Goal: Task Accomplishment & Management: Complete application form

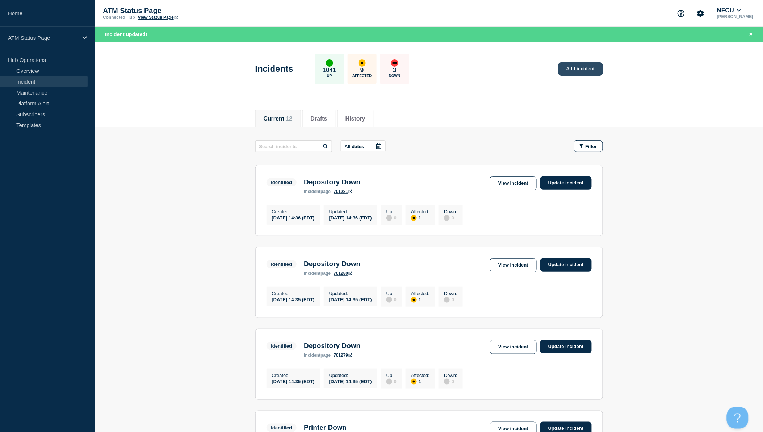
click at [583, 67] on link "Add incident" at bounding box center [581, 68] width 45 height 13
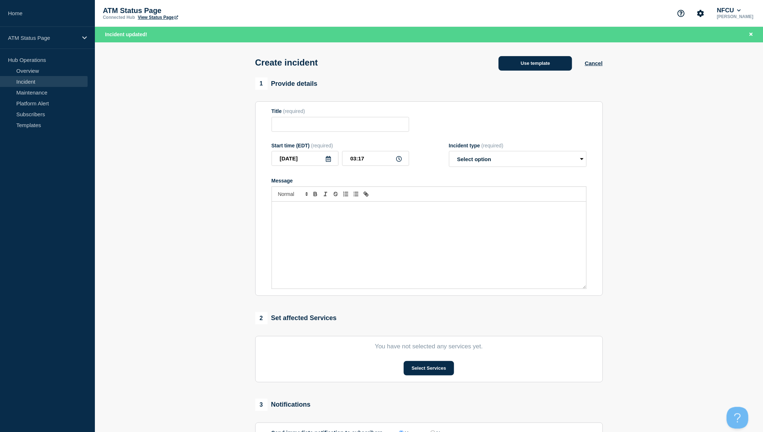
click at [551, 67] on button "Use template" at bounding box center [536, 63] width 74 height 14
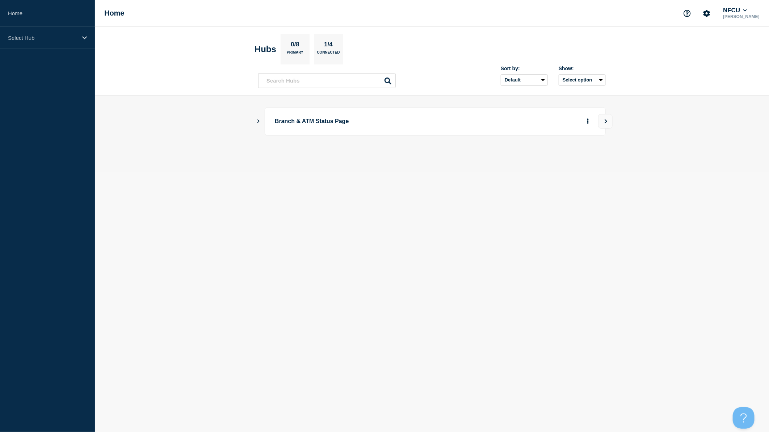
click at [256, 122] on icon "Show Connected Hubs" at bounding box center [258, 121] width 5 height 4
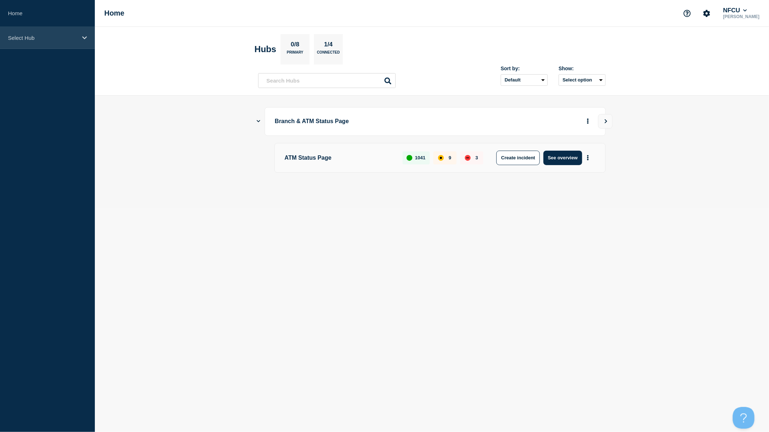
click at [80, 37] on div "Select Hub" at bounding box center [47, 38] width 95 height 22
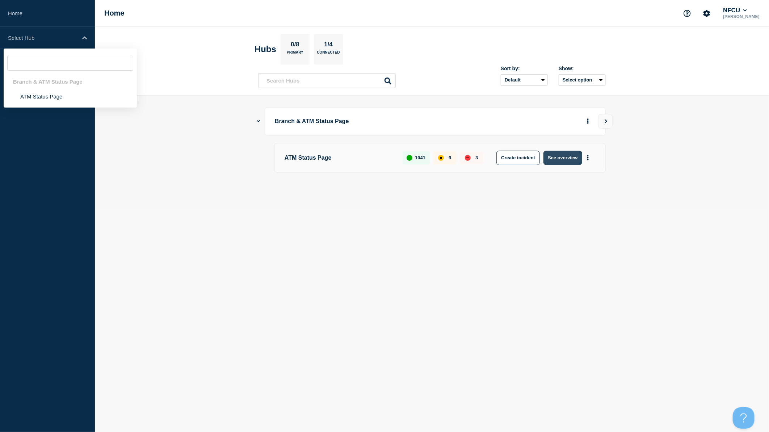
click at [560, 157] on button "See overview" at bounding box center [563, 158] width 38 height 14
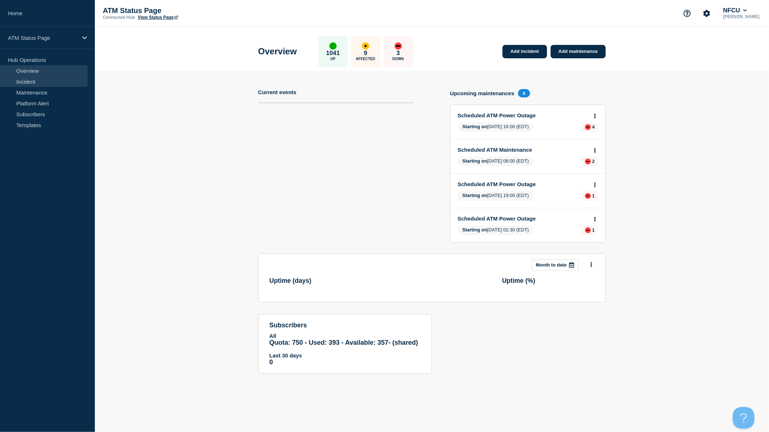
click at [40, 84] on link "Incident" at bounding box center [44, 81] width 88 height 11
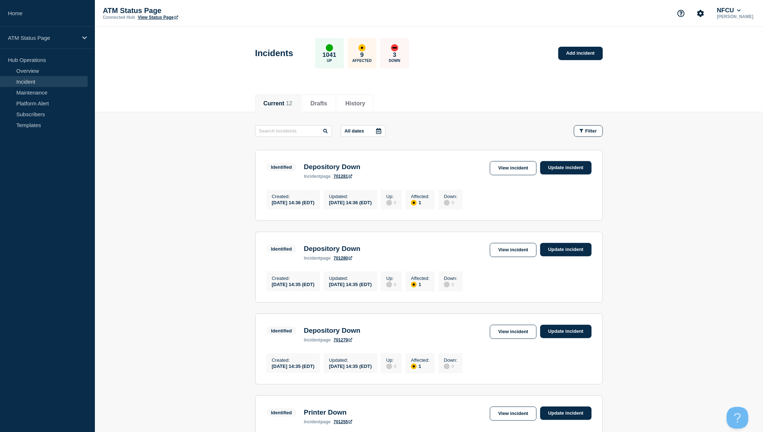
click at [581, 60] on div "Incidents 1041 Up 9 Affected 3 Down Add incident" at bounding box center [429, 51] width 364 height 44
click at [583, 55] on link "Add incident" at bounding box center [581, 53] width 45 height 13
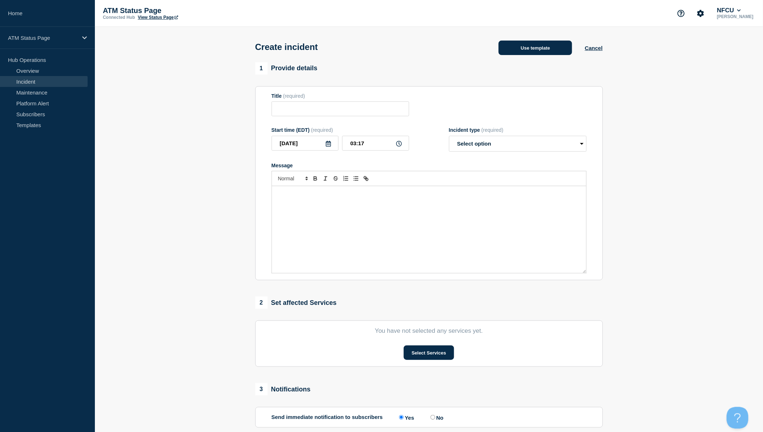
click at [550, 53] on button "Use template" at bounding box center [536, 48] width 74 height 14
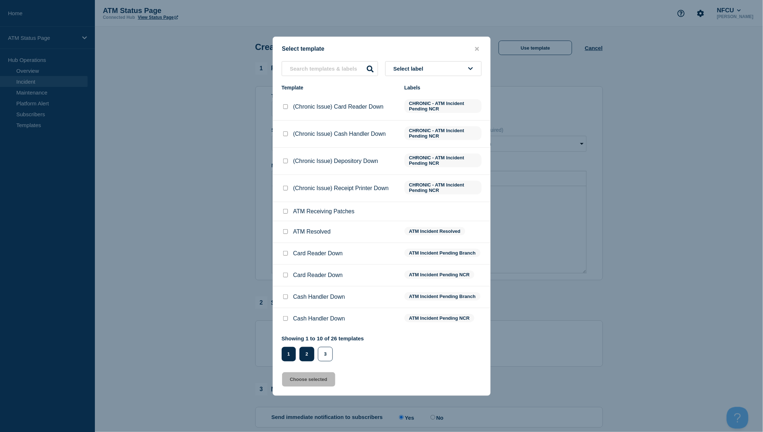
click at [303, 354] on button "2" at bounding box center [307, 354] width 15 height 14
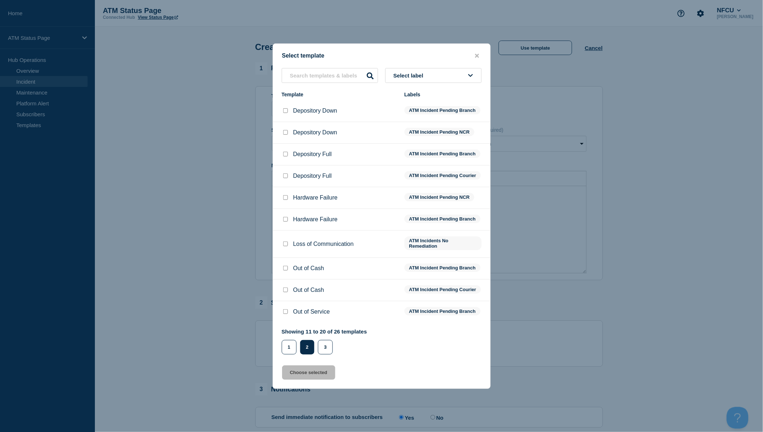
click at [287, 109] on input "Depository Down checkbox" at bounding box center [285, 110] width 5 height 5
checkbox input "true"
click at [321, 380] on button "Choose selected" at bounding box center [308, 373] width 53 height 14
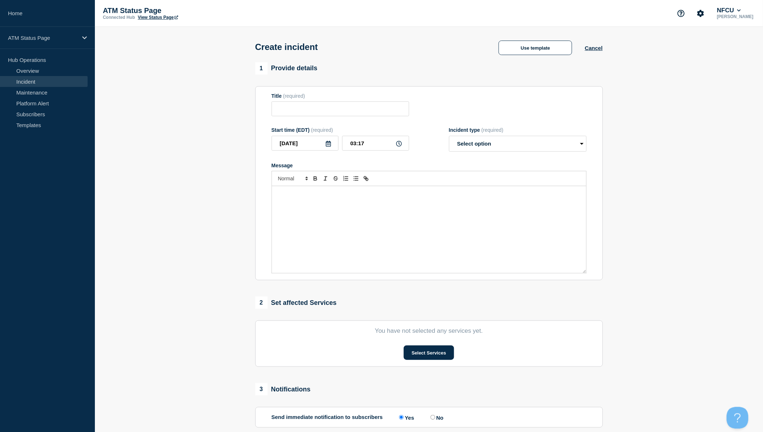
type input "Depository Down"
select select "identified"
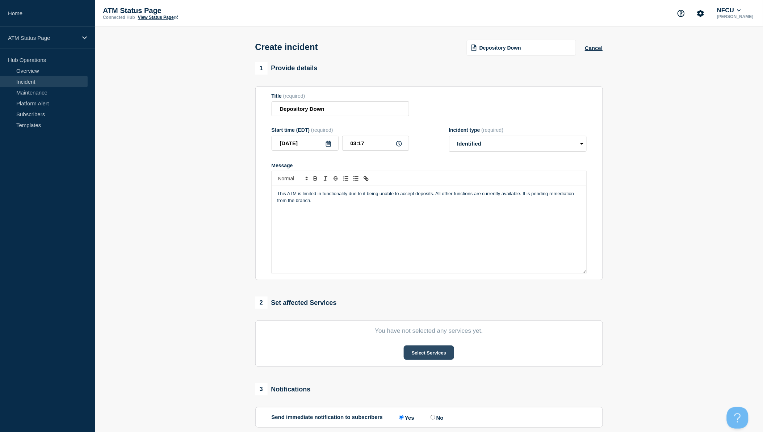
click at [429, 355] on button "Select Services" at bounding box center [429, 353] width 50 height 14
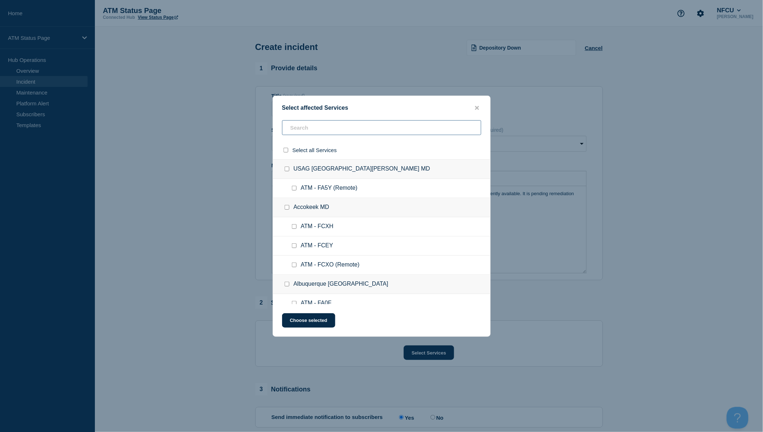
click at [352, 127] on input "text" at bounding box center [381, 127] width 199 height 15
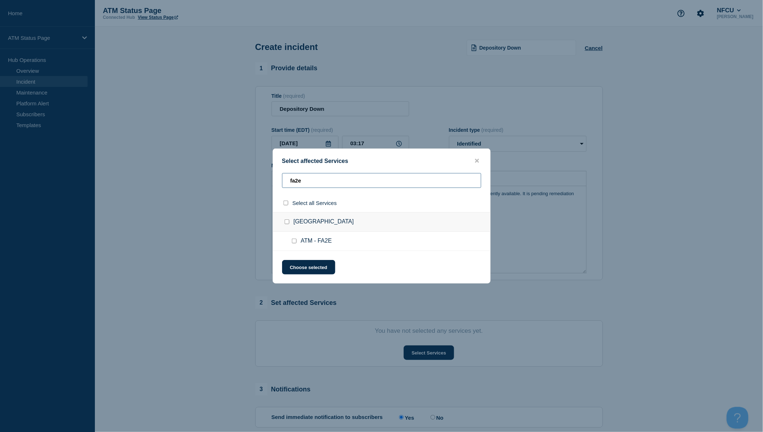
type input "fa2e"
click at [285, 203] on input "select all checkbox" at bounding box center [286, 203] width 5 height 5
checkbox input "true"
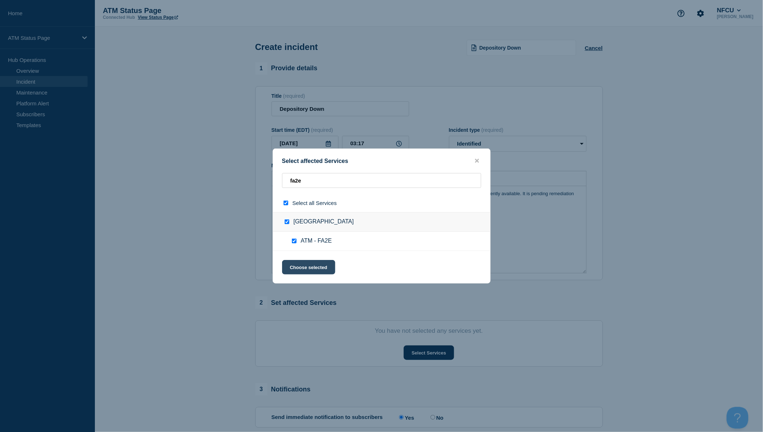
click at [312, 263] on button "Choose selected" at bounding box center [308, 267] width 53 height 14
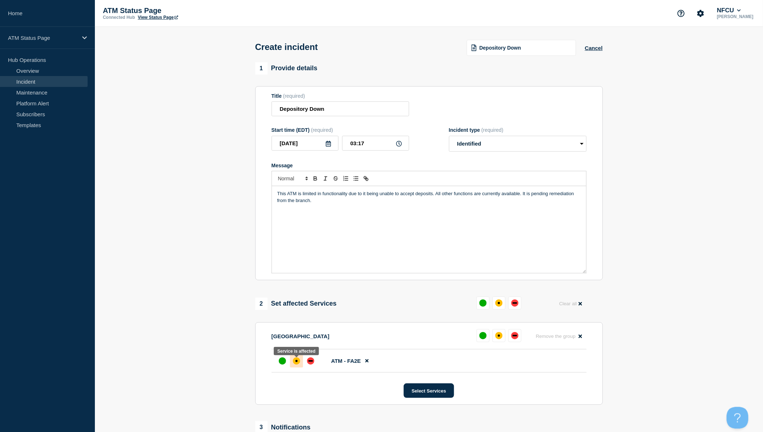
click at [298, 365] on div "affected" at bounding box center [296, 361] width 7 height 7
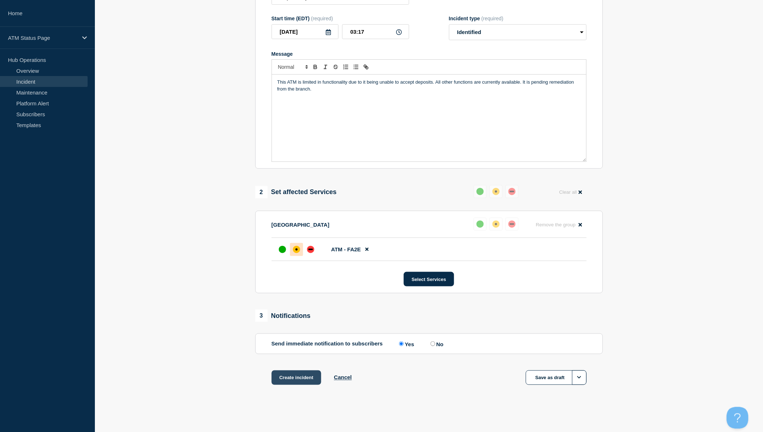
click at [296, 375] on button "Create incident" at bounding box center [297, 378] width 50 height 14
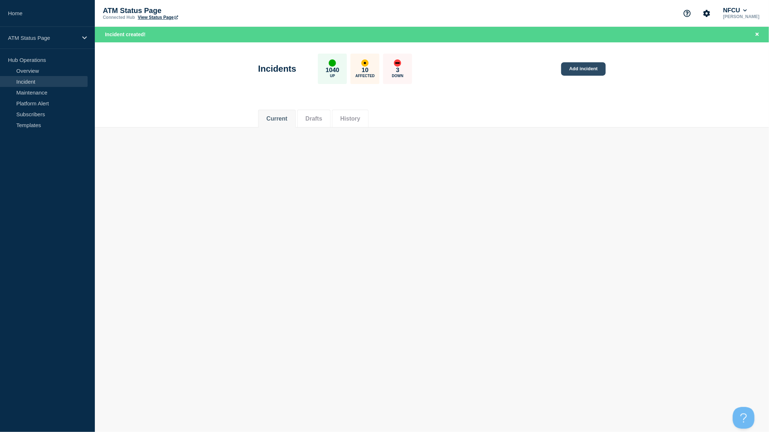
click at [579, 70] on link "Add incident" at bounding box center [583, 68] width 45 height 13
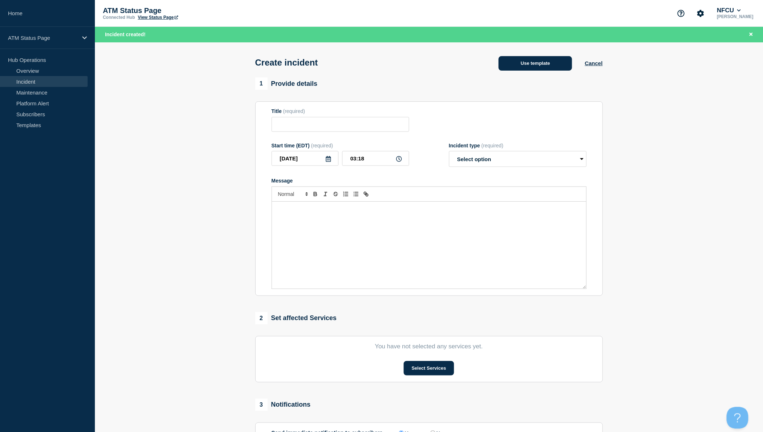
click at [544, 66] on button "Use template" at bounding box center [536, 63] width 74 height 14
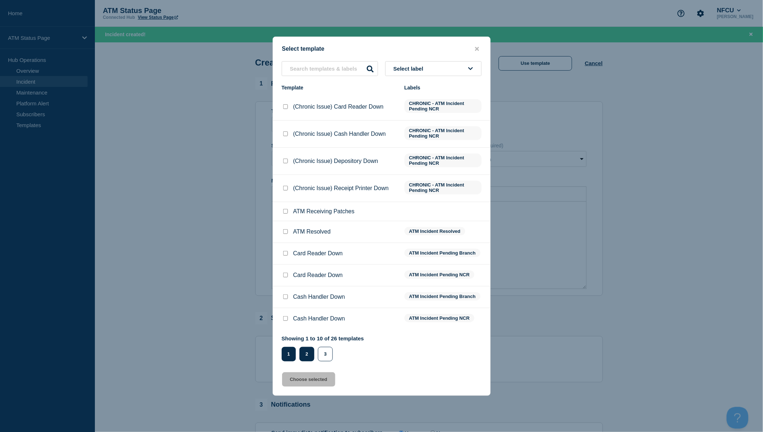
click at [310, 352] on button "2" at bounding box center [307, 354] width 15 height 14
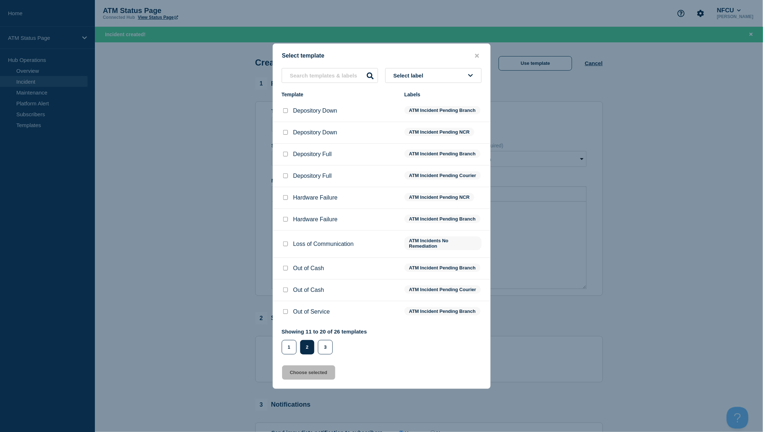
click at [288, 110] on div at bounding box center [285, 110] width 7 height 7
click at [285, 108] on input "Depository Down checkbox" at bounding box center [285, 110] width 5 height 5
checkbox input "true"
click at [318, 375] on button "Choose selected" at bounding box center [308, 373] width 53 height 14
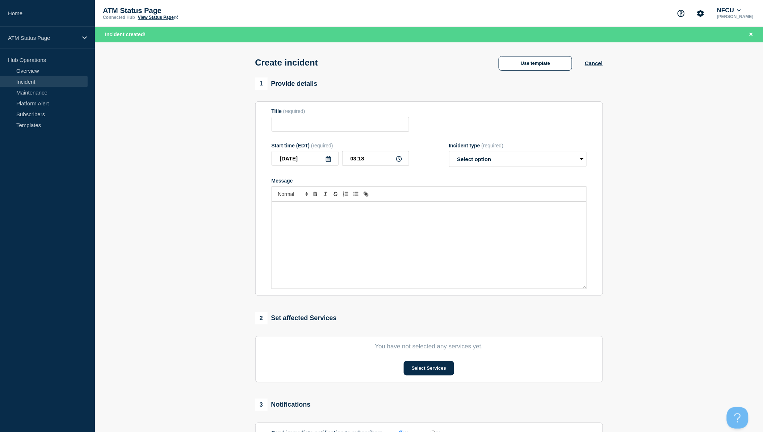
type input "Depository Down"
select select "identified"
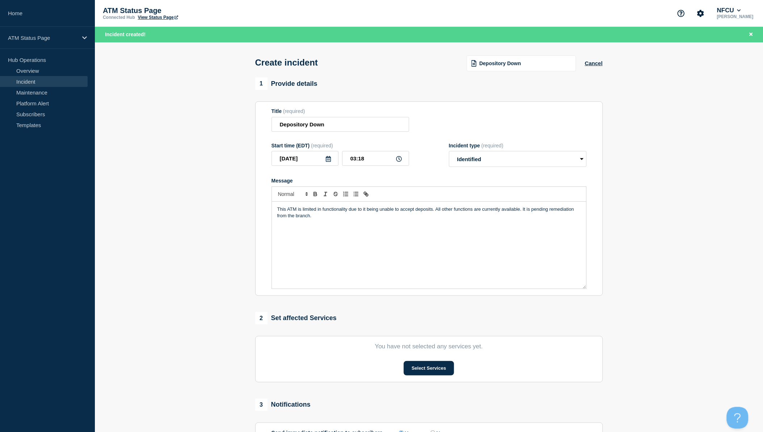
scroll to position [80, 0]
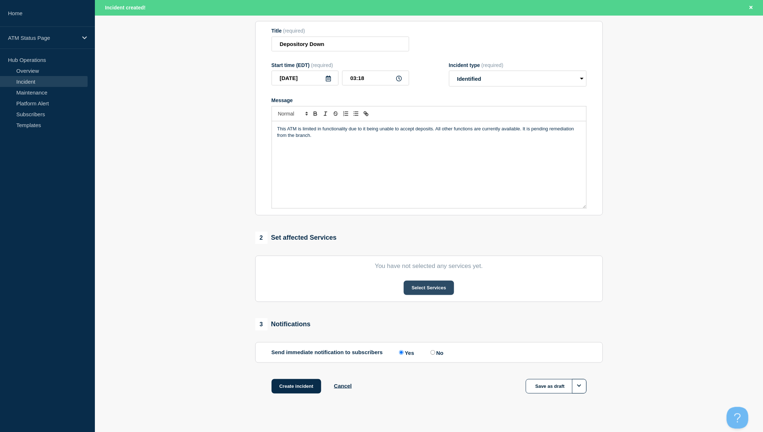
click at [426, 292] on button "Select Services" at bounding box center [429, 288] width 50 height 14
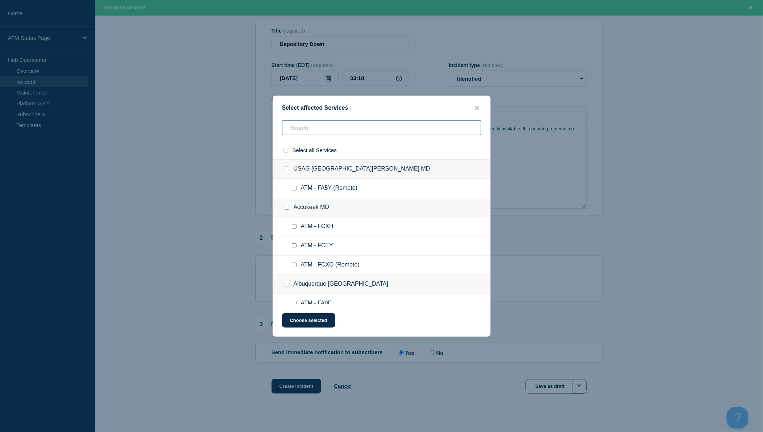
click at [348, 130] on input "text" at bounding box center [381, 127] width 199 height 15
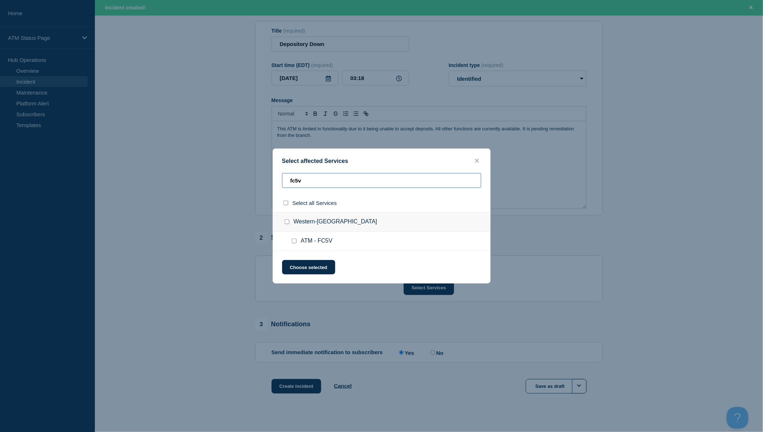
type input "fc5v"
click at [284, 204] on input "select all checkbox" at bounding box center [286, 203] width 5 height 5
checkbox input "true"
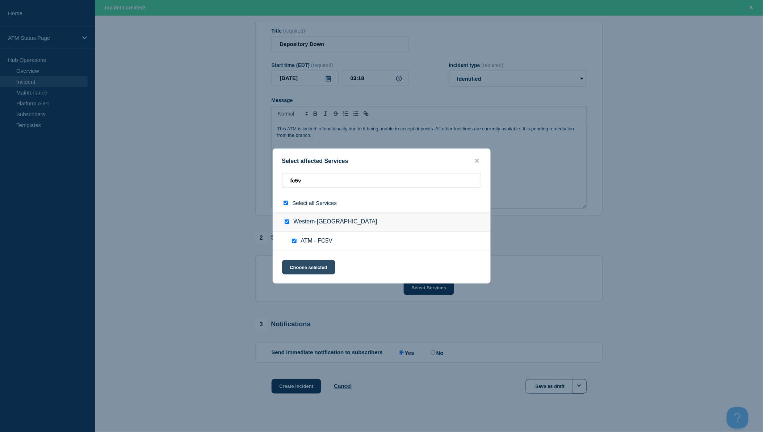
click at [306, 267] on button "Choose selected" at bounding box center [308, 267] width 53 height 14
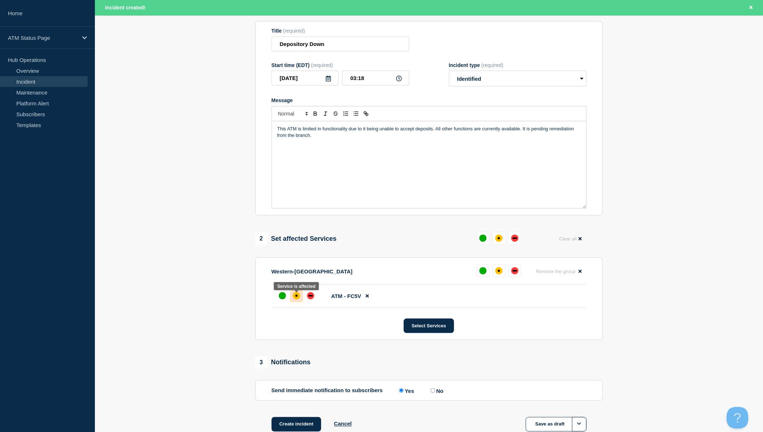
click at [297, 297] on div "affected" at bounding box center [297, 296] width 2 height 2
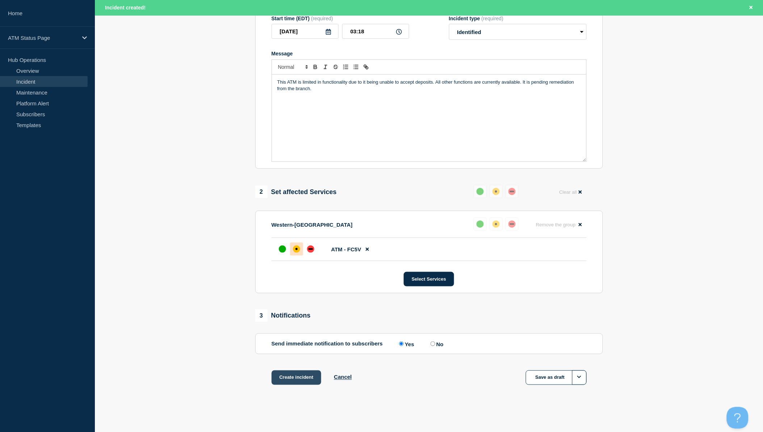
click at [295, 381] on button "Create incident" at bounding box center [297, 378] width 50 height 14
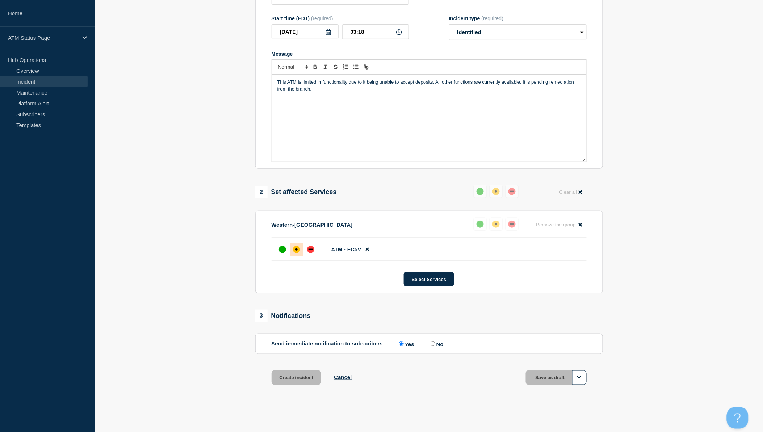
scroll to position [114, 0]
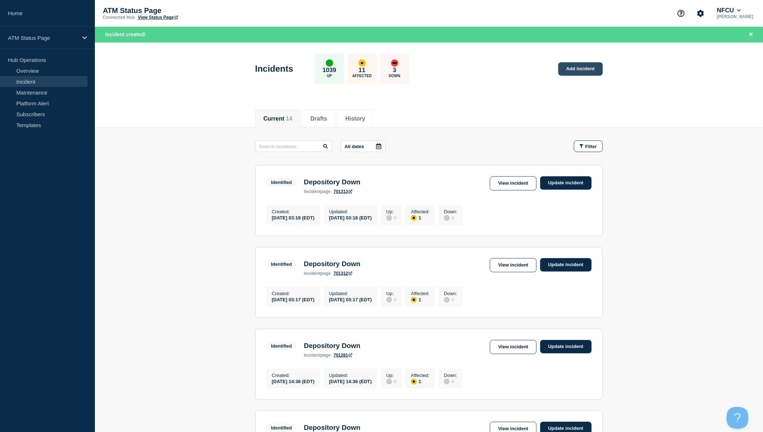
click at [587, 65] on link "Add incident" at bounding box center [581, 68] width 45 height 13
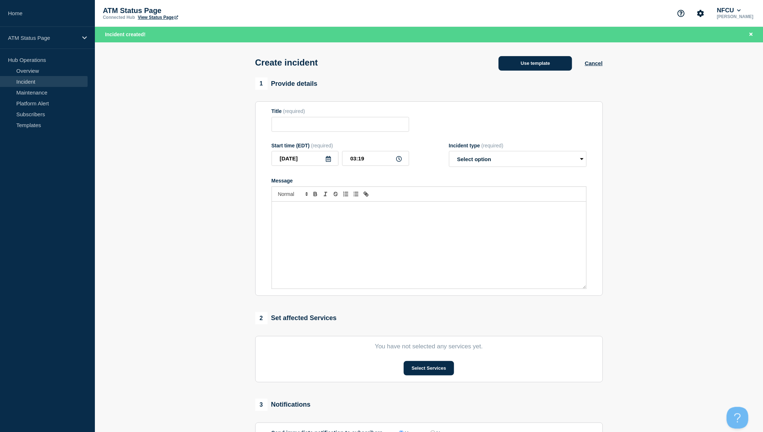
click at [542, 67] on button "Use template" at bounding box center [536, 63] width 74 height 14
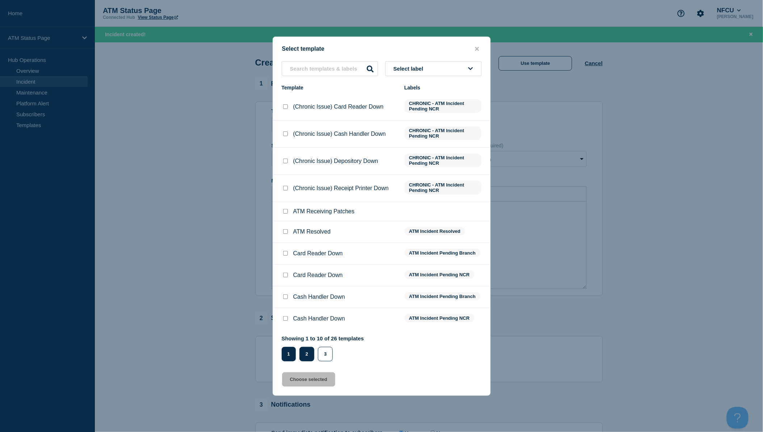
click at [302, 351] on button "2" at bounding box center [307, 354] width 15 height 14
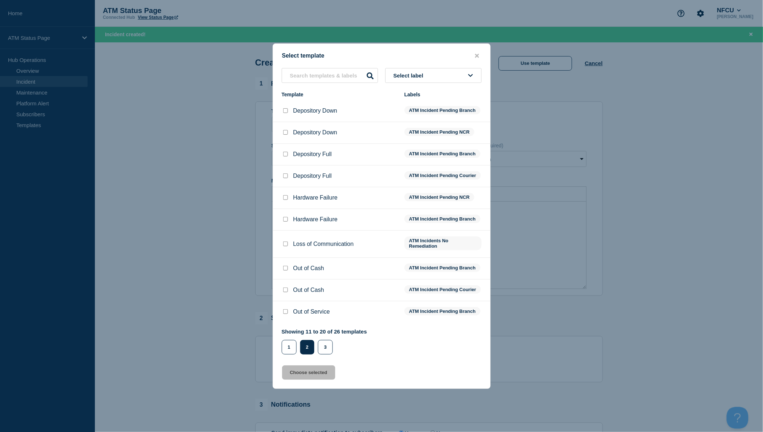
click at [284, 130] on input "Depository Down checkbox" at bounding box center [285, 132] width 5 height 5
checkbox input "true"
click at [320, 375] on button "Choose selected" at bounding box center [308, 373] width 53 height 14
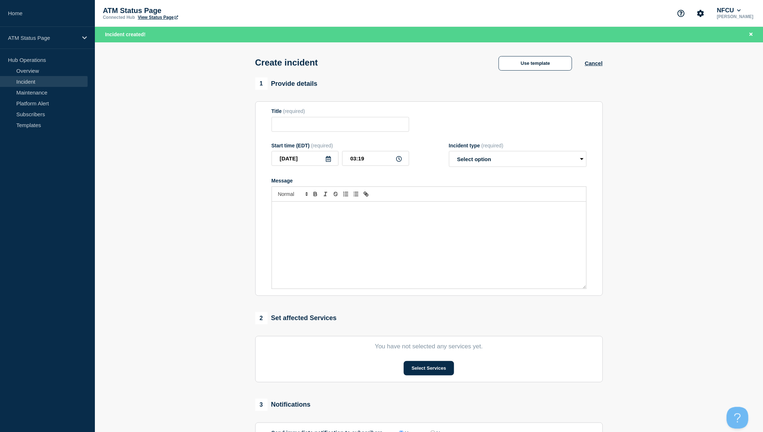
type input "Depository Down"
select select "identified"
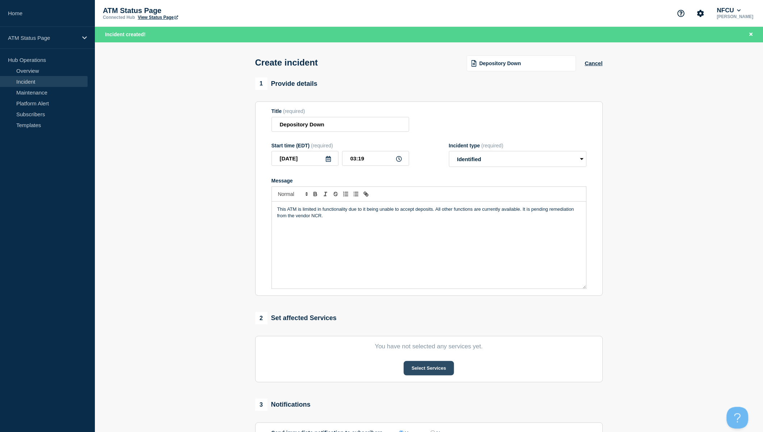
click at [416, 366] on button "Select Services" at bounding box center [429, 368] width 50 height 14
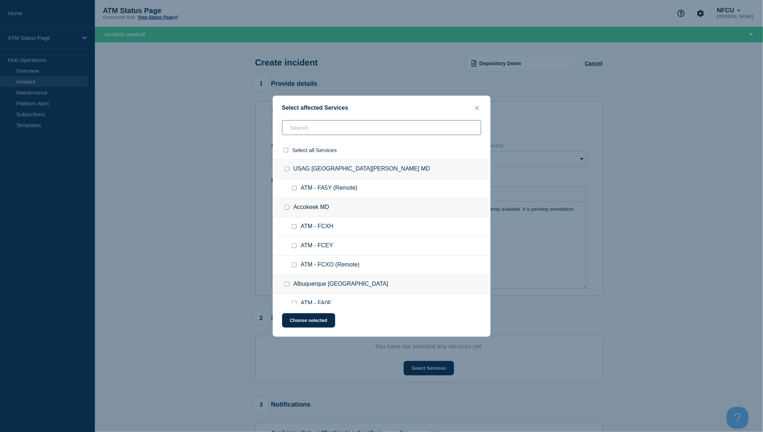
click at [317, 131] on input "text" at bounding box center [381, 127] width 199 height 15
click at [477, 106] on icon "close button" at bounding box center [477, 108] width 4 height 6
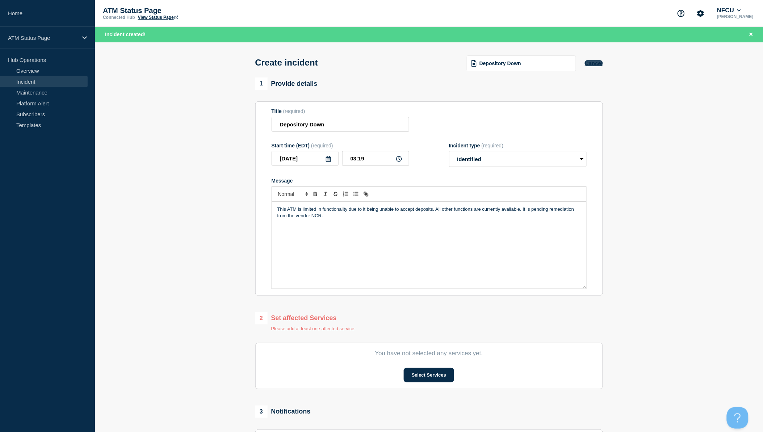
click at [588, 64] on button "Cancel" at bounding box center [594, 63] width 18 height 6
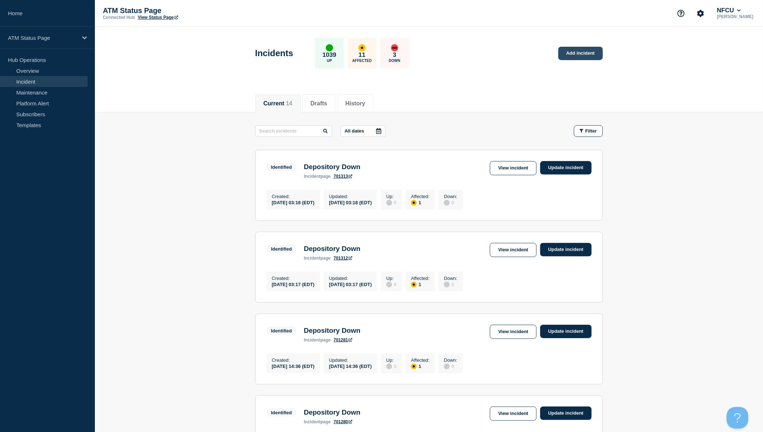
click at [563, 53] on link "Add incident" at bounding box center [581, 53] width 45 height 13
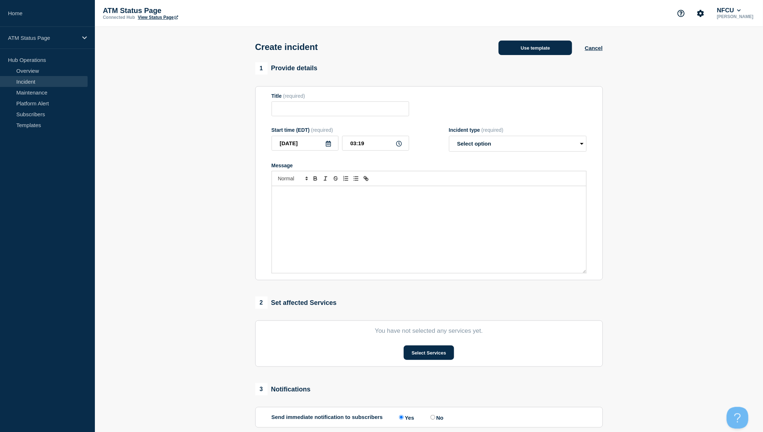
click at [539, 51] on button "Use template" at bounding box center [536, 48] width 74 height 14
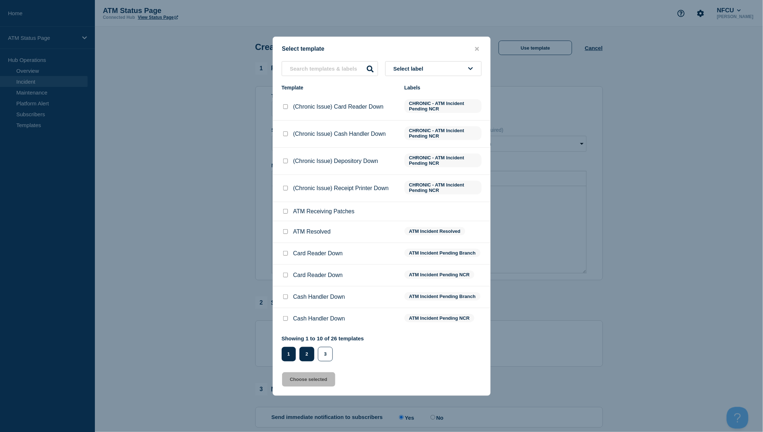
click at [309, 355] on button "2" at bounding box center [307, 354] width 15 height 14
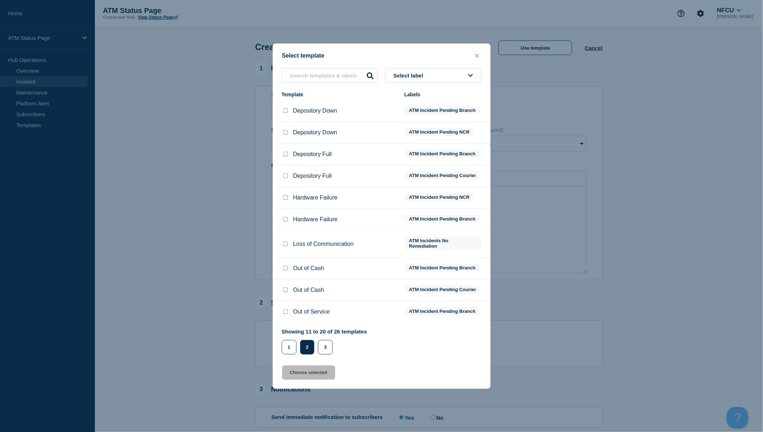
click at [286, 130] on input "Depository Down checkbox" at bounding box center [285, 132] width 5 height 5
checkbox input "true"
click at [325, 376] on button "Choose selected" at bounding box center [308, 373] width 53 height 14
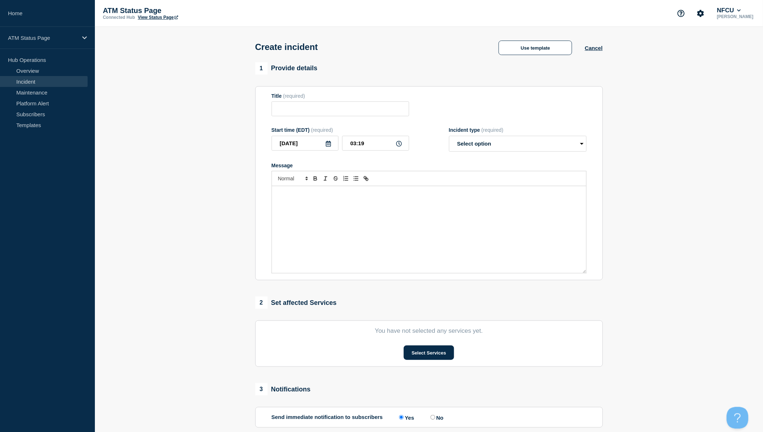
type input "Depository Down"
select select "identified"
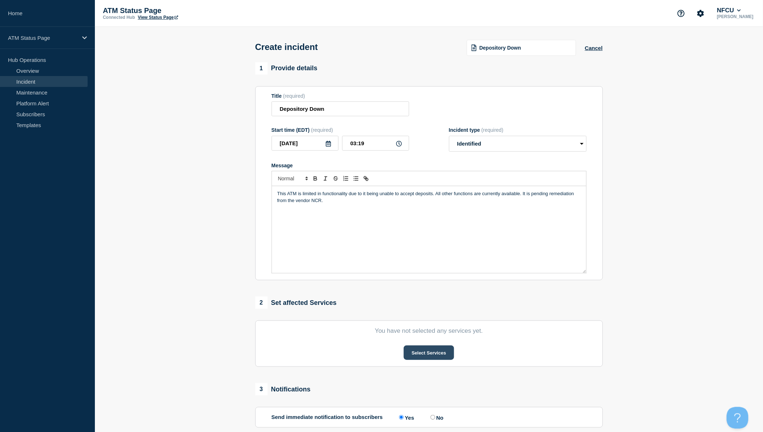
click at [418, 356] on button "Select Services" at bounding box center [429, 353] width 50 height 14
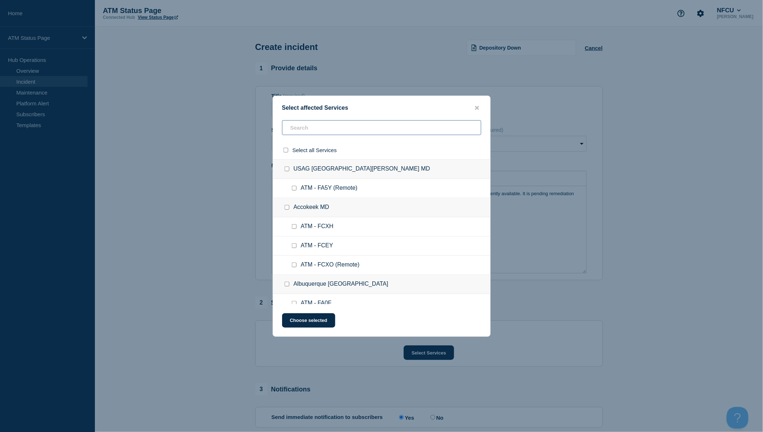
click at [342, 129] on input "text" at bounding box center [381, 127] width 199 height 15
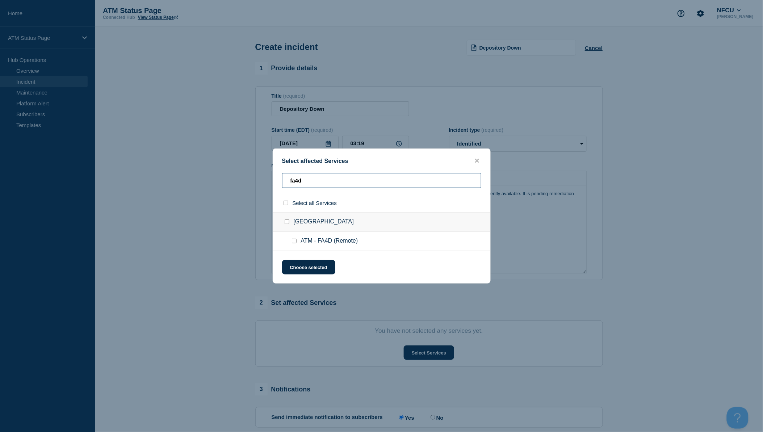
type input "fa4d"
click at [285, 204] on input "select all checkbox" at bounding box center [286, 203] width 5 height 5
checkbox input "true"
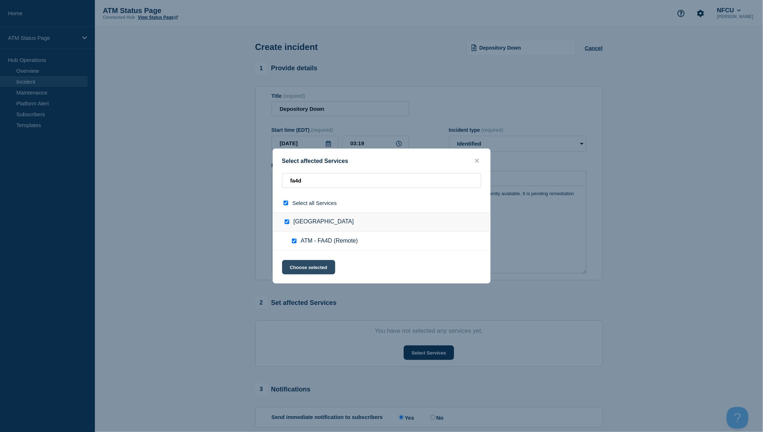
click at [309, 267] on button "Choose selected" at bounding box center [308, 267] width 53 height 14
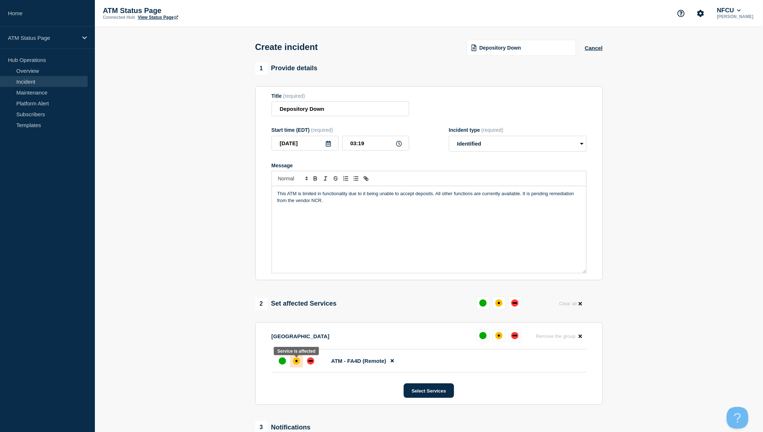
click at [301, 361] on div at bounding box center [296, 361] width 13 height 13
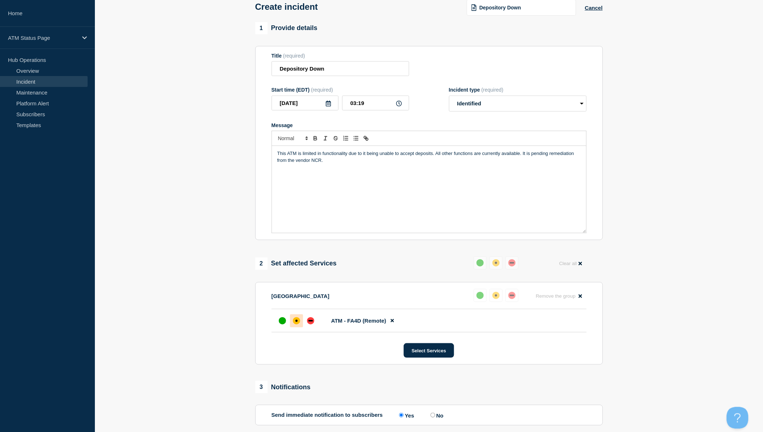
scroll to position [114, 0]
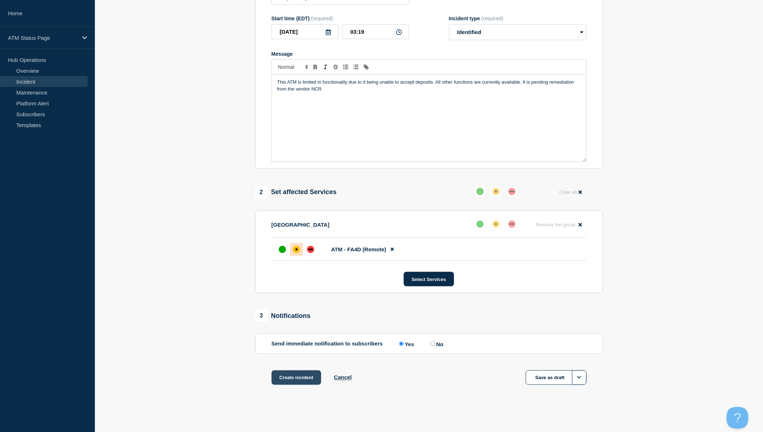
click at [302, 379] on button "Create incident" at bounding box center [297, 378] width 50 height 14
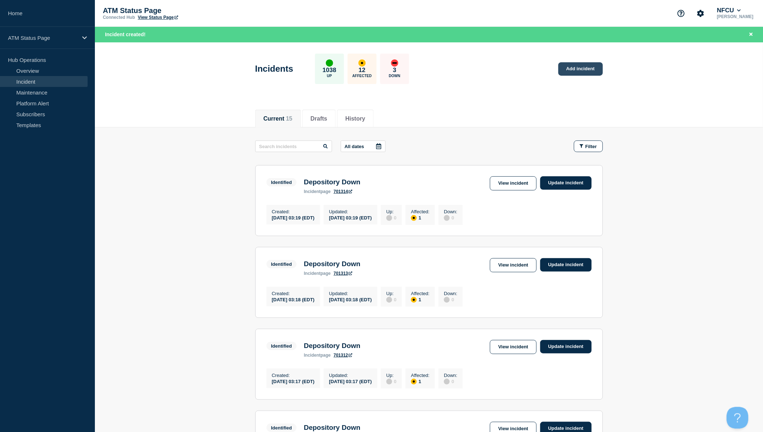
click at [597, 71] on link "Add incident" at bounding box center [581, 68] width 45 height 13
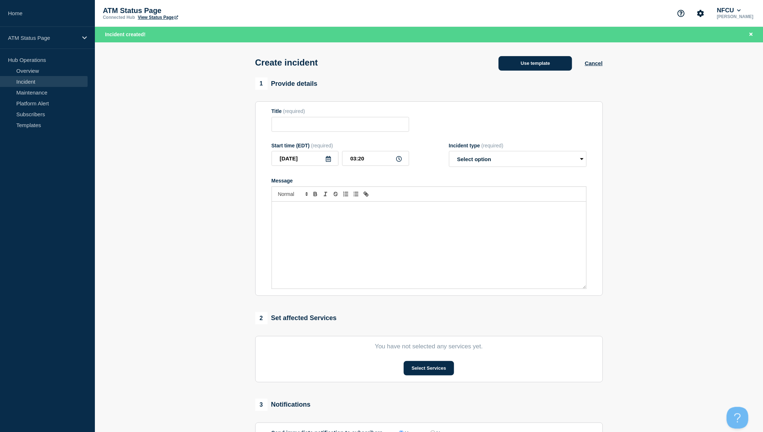
click at [527, 69] on button "Use template" at bounding box center [536, 63] width 74 height 14
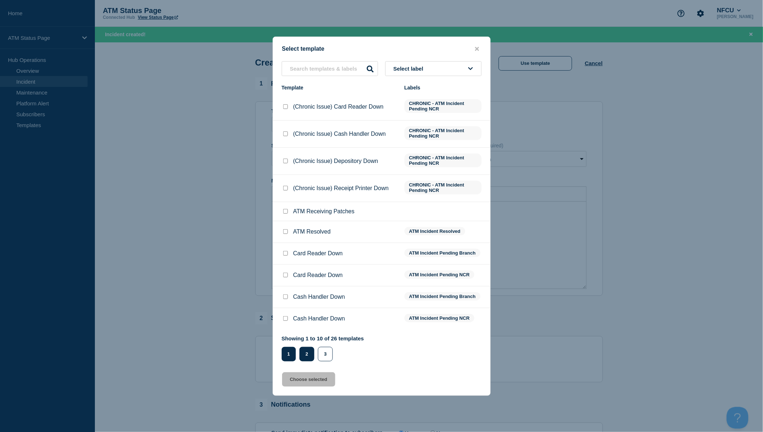
click at [309, 355] on button "2" at bounding box center [307, 354] width 15 height 14
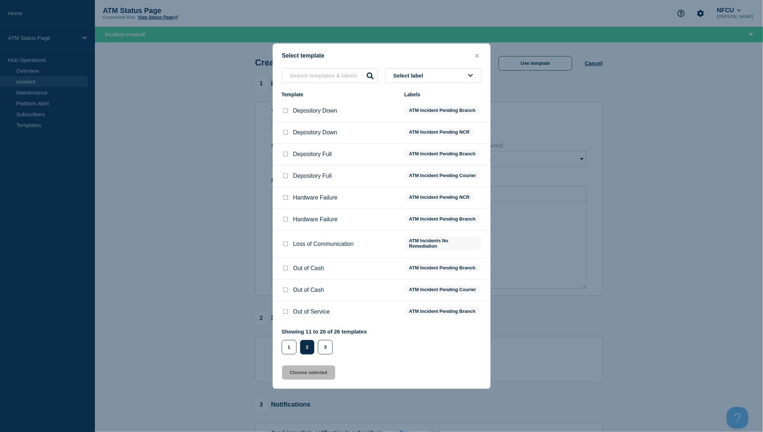
click at [287, 109] on input "Depository Down checkbox" at bounding box center [285, 110] width 5 height 5
checkbox input "true"
click at [319, 376] on button "Choose selected" at bounding box center [308, 373] width 53 height 14
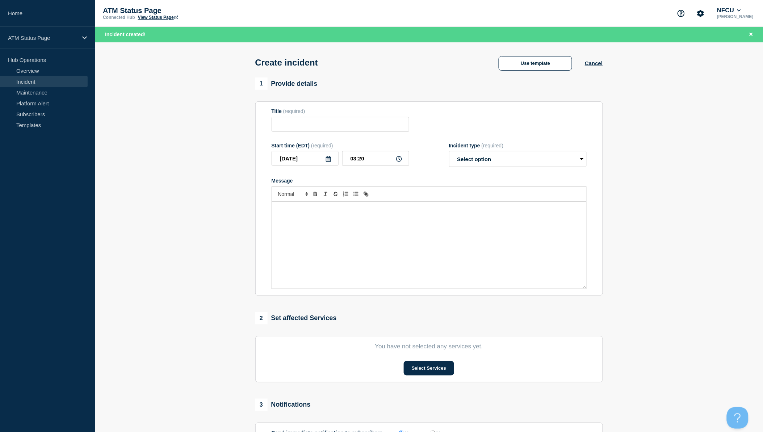
type input "Depository Down"
select select "identified"
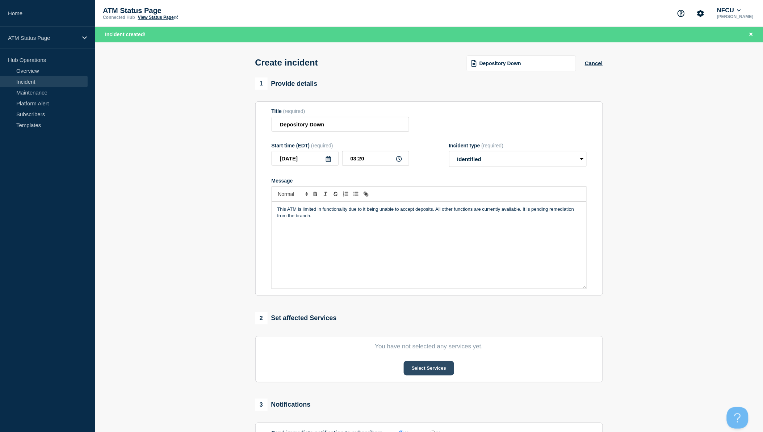
click at [425, 372] on button "Select Services" at bounding box center [429, 368] width 50 height 14
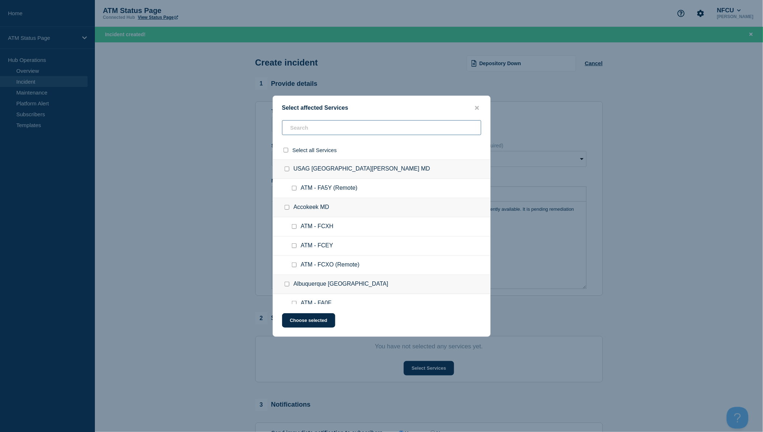
click at [333, 127] on input "text" at bounding box center [381, 127] width 199 height 15
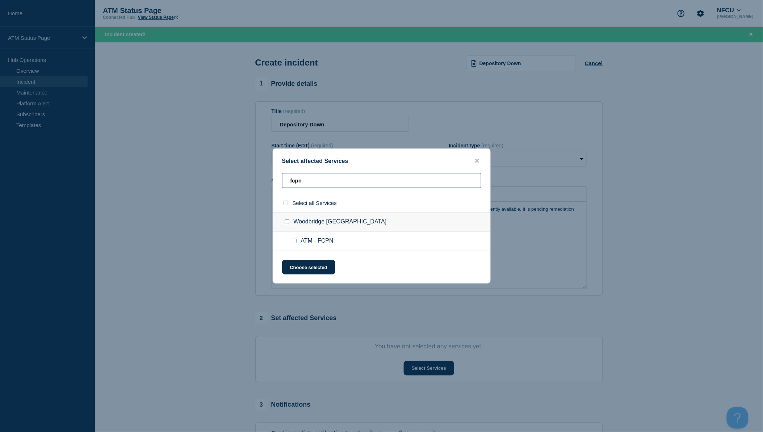
type input "fcpn"
click at [284, 204] on input "select all checkbox" at bounding box center [286, 203] width 5 height 5
checkbox input "true"
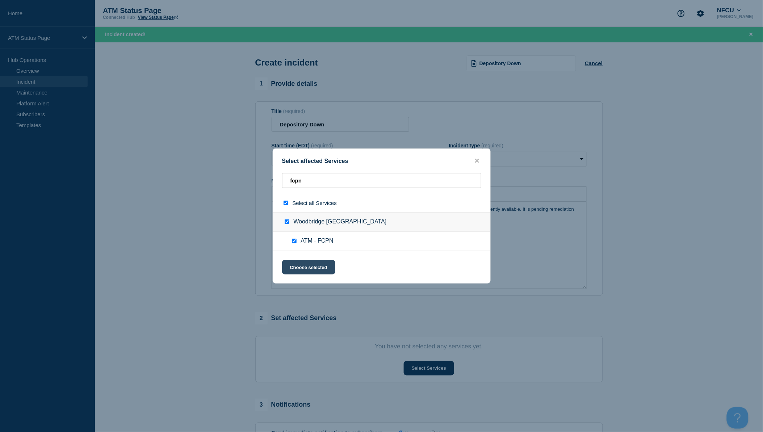
click at [310, 271] on button "Choose selected" at bounding box center [308, 267] width 53 height 14
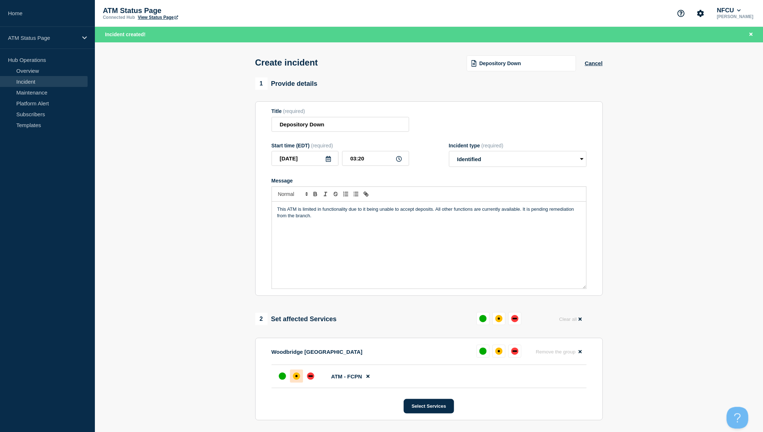
click at [294, 380] on div "affected" at bounding box center [296, 376] width 7 height 7
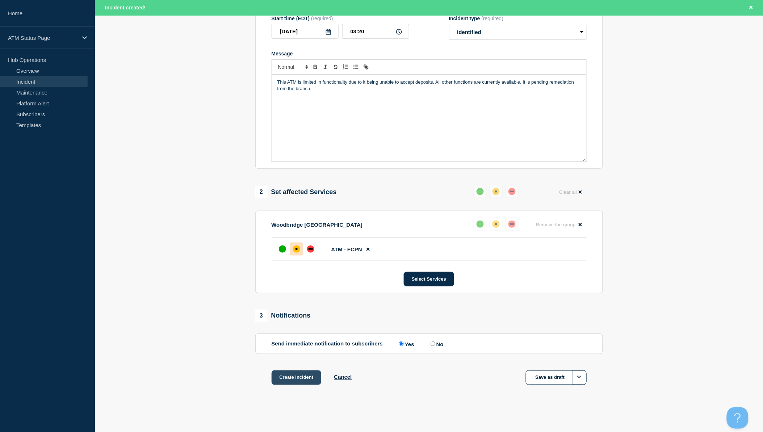
click at [308, 378] on button "Create incident" at bounding box center [297, 378] width 50 height 14
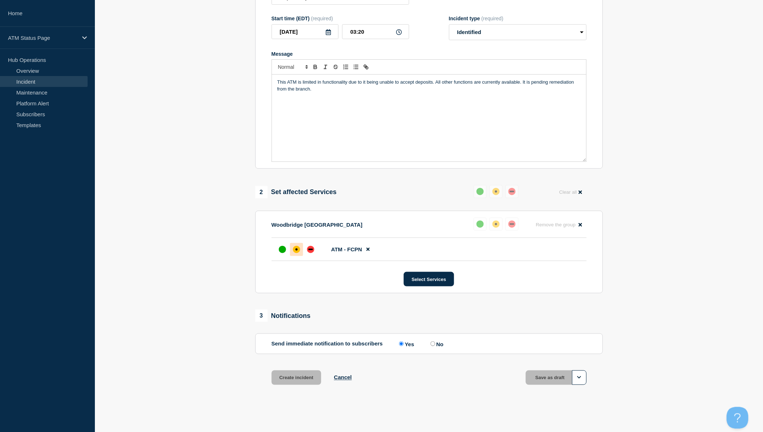
scroll to position [114, 0]
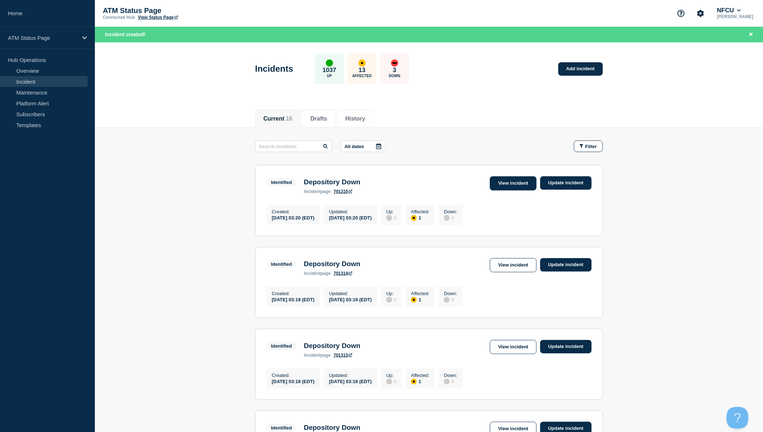
click at [507, 178] on link "View incident" at bounding box center [513, 183] width 47 height 14
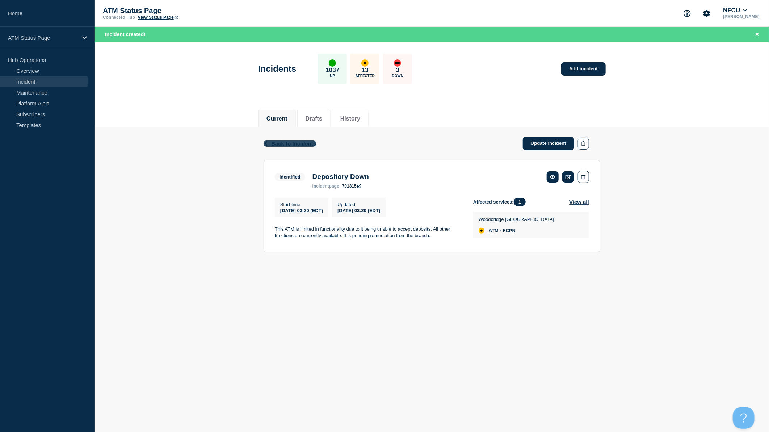
click at [298, 142] on span "Back to Incidents" at bounding box center [293, 144] width 45 height 6
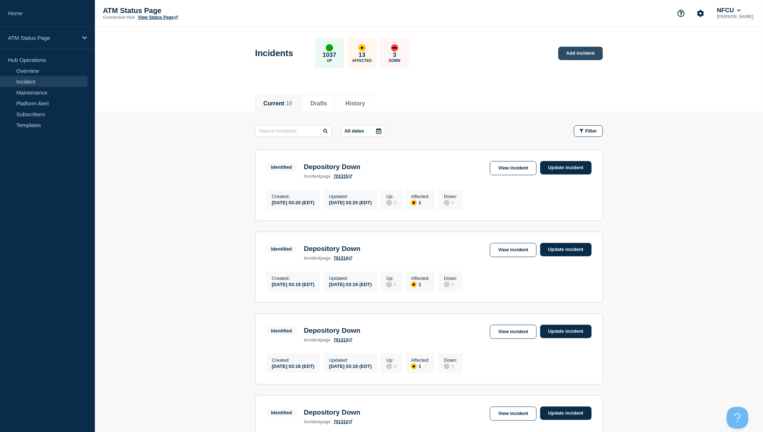
click at [581, 56] on link "Add incident" at bounding box center [581, 53] width 45 height 13
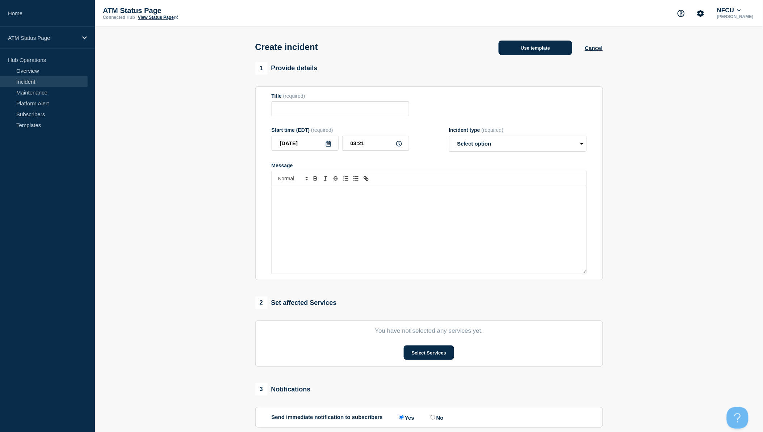
click at [531, 53] on button "Use template" at bounding box center [536, 48] width 74 height 14
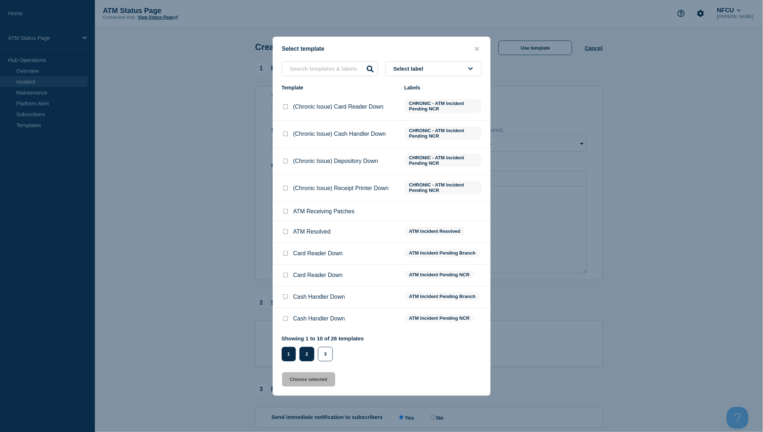
click at [307, 352] on button "2" at bounding box center [307, 354] width 15 height 14
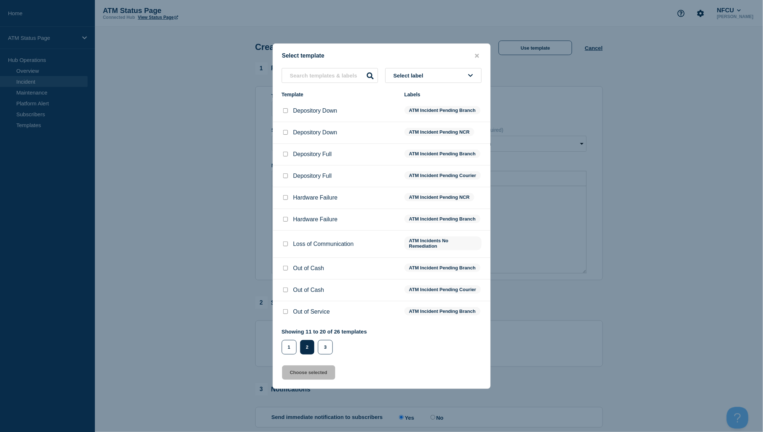
click at [284, 108] on input "Depository Down checkbox" at bounding box center [285, 110] width 5 height 5
checkbox input "true"
click at [310, 380] on button "Choose selected" at bounding box center [308, 373] width 53 height 14
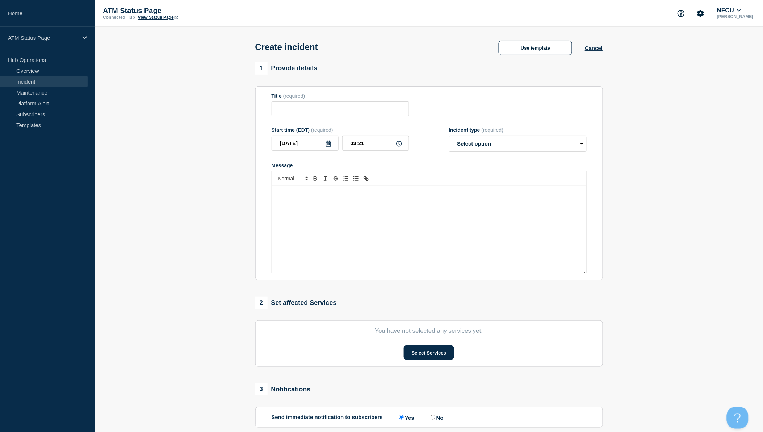
type input "Depository Down"
select select "identified"
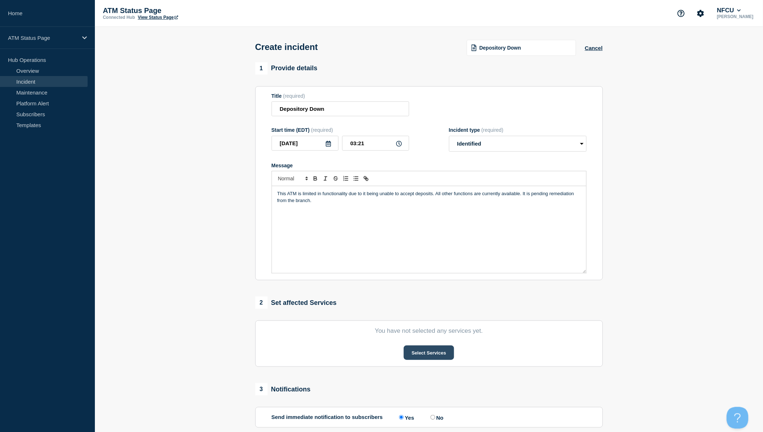
click at [418, 353] on button "Select Services" at bounding box center [429, 353] width 50 height 14
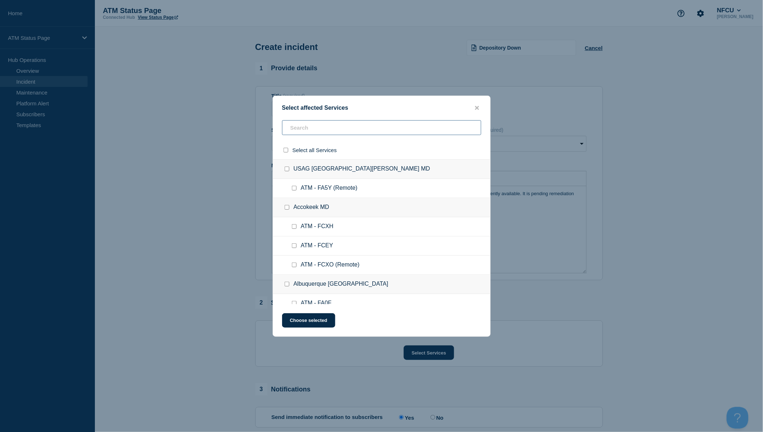
click at [330, 133] on input "text" at bounding box center [381, 127] width 199 height 15
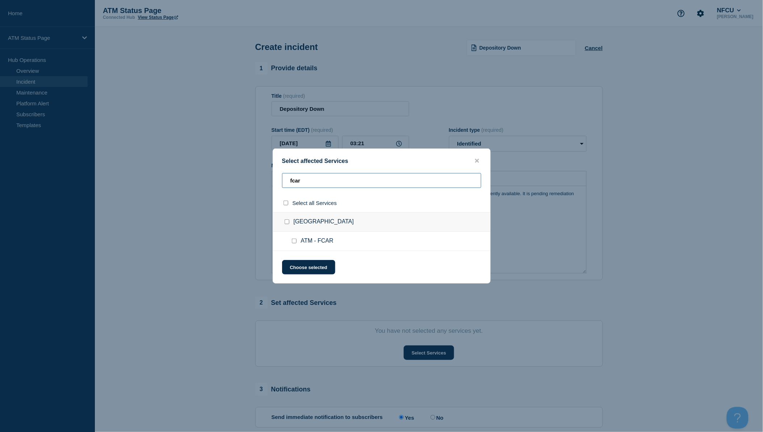
type input "fcar"
click at [284, 201] on div at bounding box center [287, 203] width 11 height 7
click at [284, 202] on input "select all checkbox" at bounding box center [286, 203] width 5 height 5
checkbox input "true"
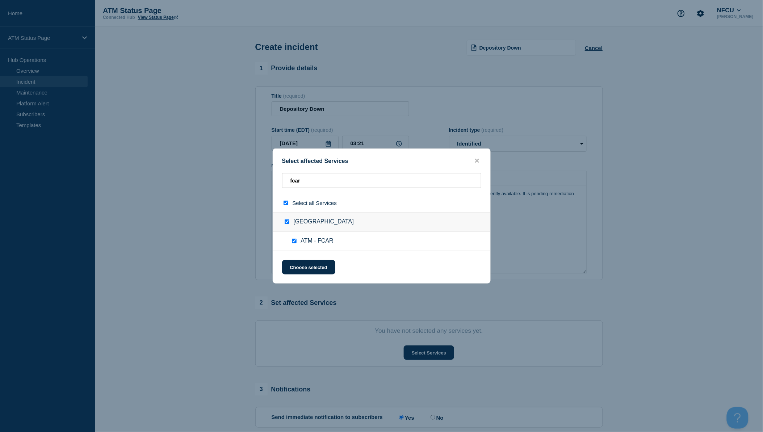
checkbox input "true"
click at [303, 267] on button "Choose selected" at bounding box center [308, 267] width 53 height 14
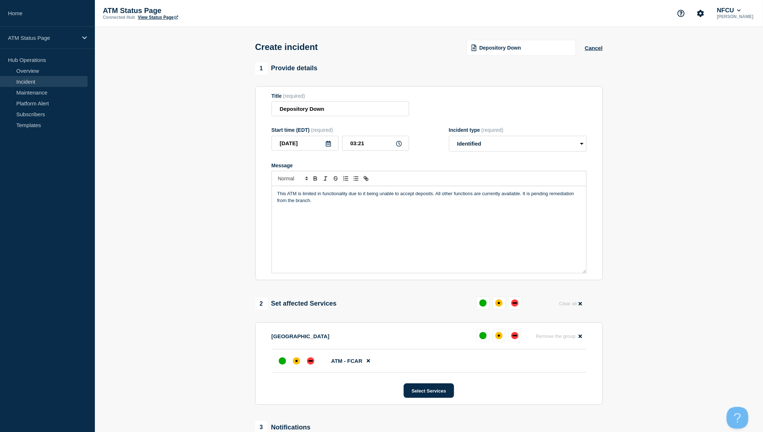
scroll to position [80, 0]
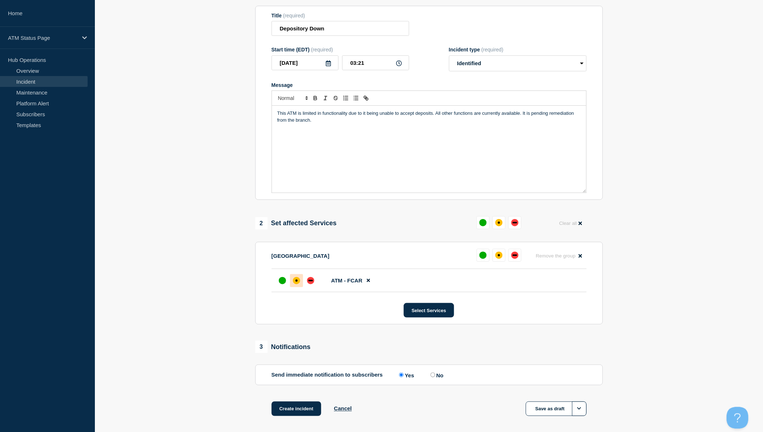
click at [300, 281] on div at bounding box center [296, 280] width 13 height 13
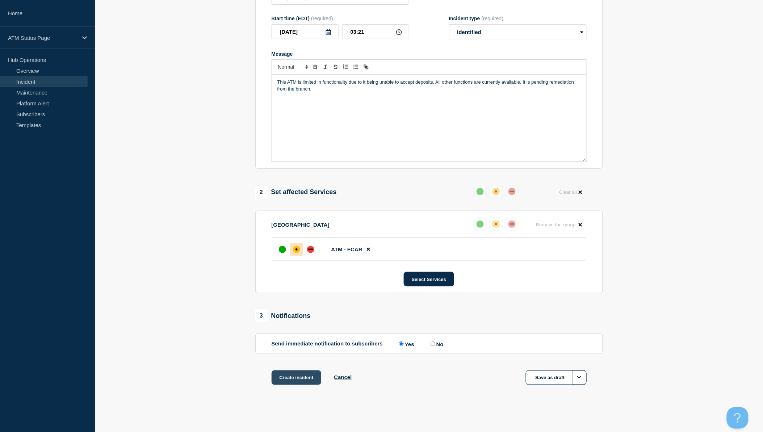
click at [306, 374] on button "Create incident" at bounding box center [297, 378] width 50 height 14
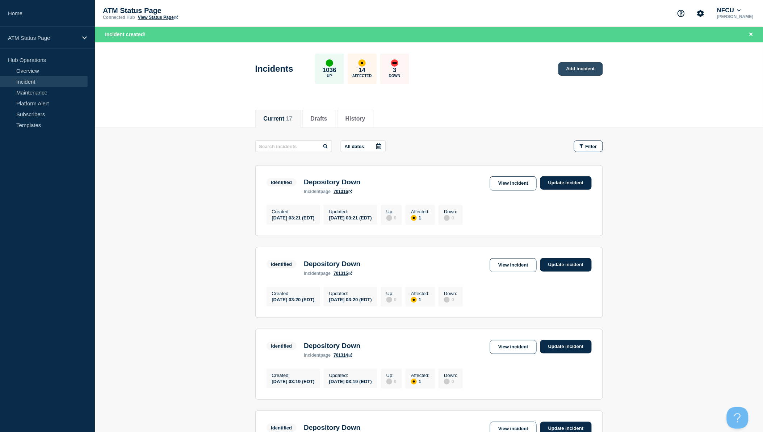
click at [580, 72] on link "Add incident" at bounding box center [581, 68] width 45 height 13
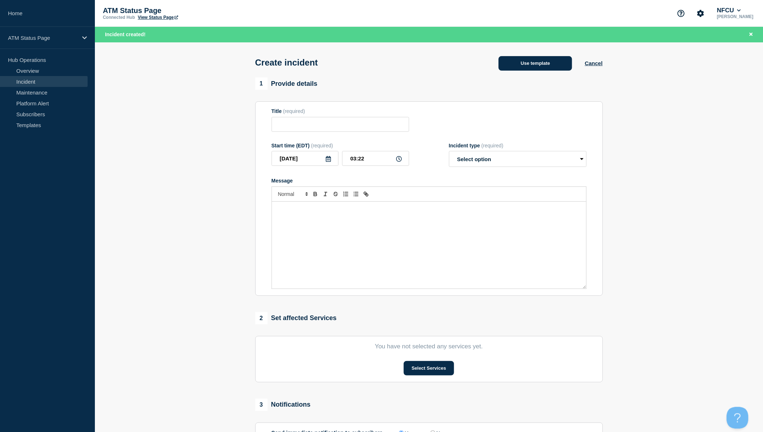
click at [528, 63] on button "Use template" at bounding box center [536, 63] width 74 height 14
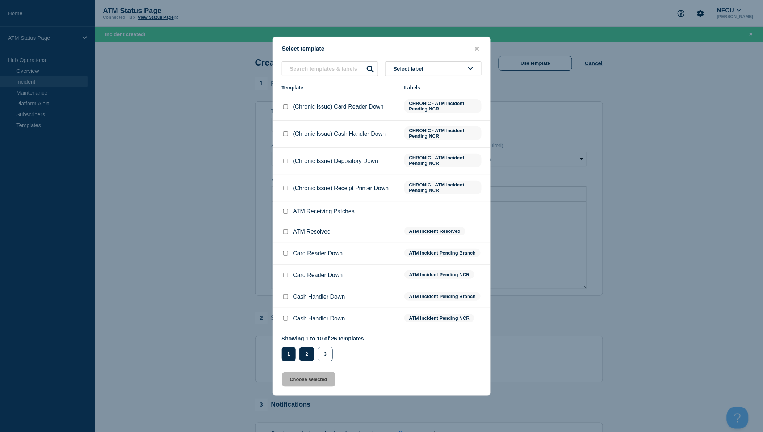
click at [306, 353] on button "2" at bounding box center [307, 354] width 15 height 14
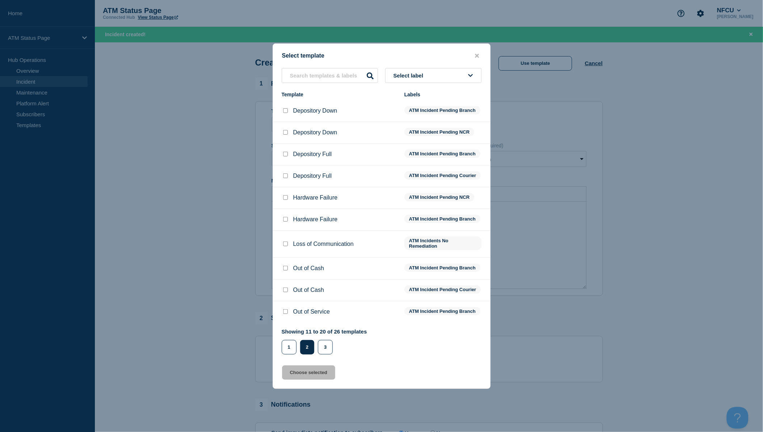
click at [286, 109] on input "Depository Down checkbox" at bounding box center [285, 110] width 5 height 5
checkbox input "true"
click at [308, 380] on button "Choose selected" at bounding box center [308, 373] width 53 height 14
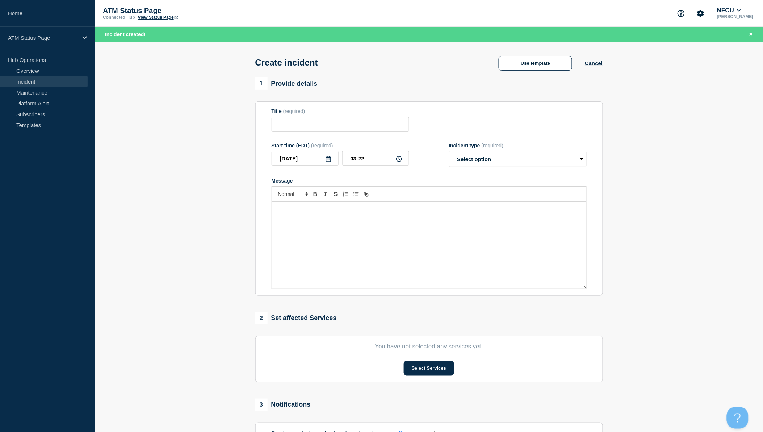
type input "Depository Down"
select select "identified"
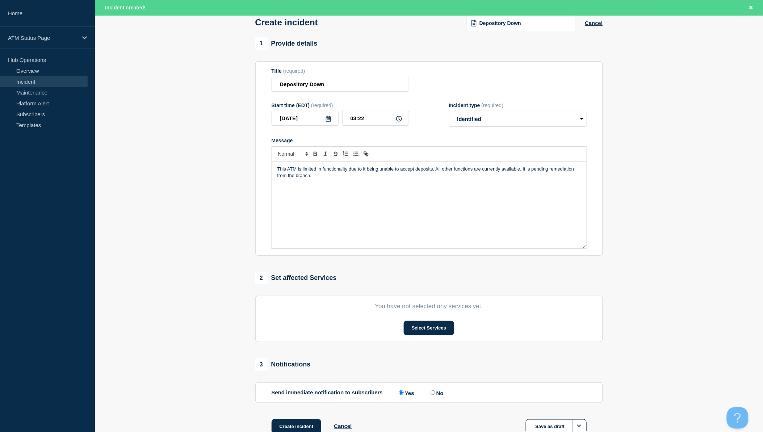
scroll to position [91, 0]
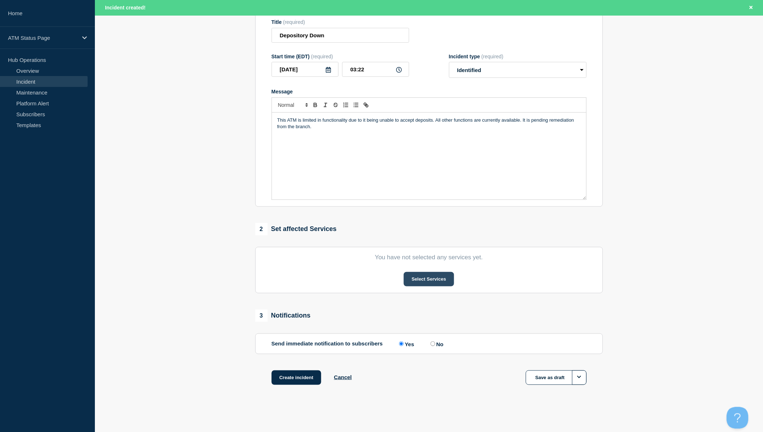
click at [434, 284] on button "Select Services" at bounding box center [429, 279] width 50 height 14
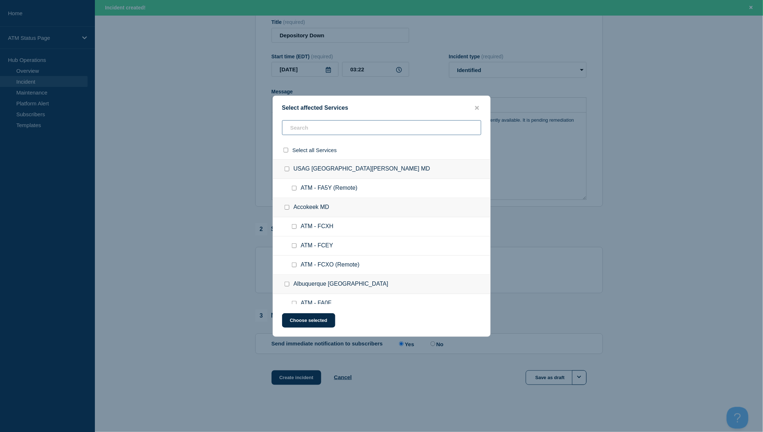
click at [361, 133] on input "text" at bounding box center [381, 127] width 199 height 15
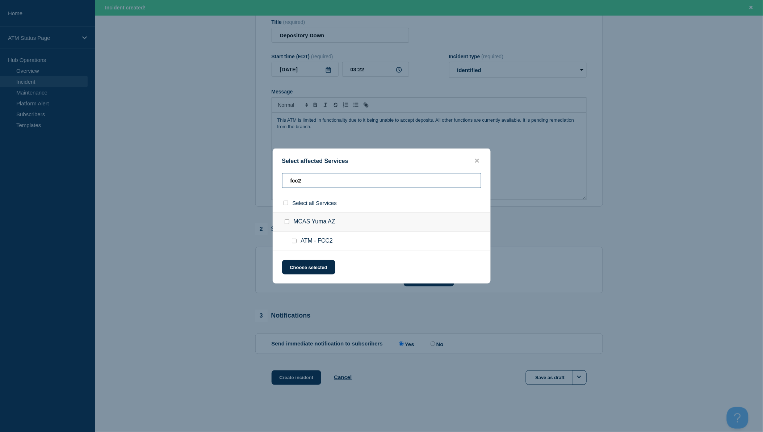
type input "fcc2"
click at [286, 202] on input "select all checkbox" at bounding box center [286, 203] width 5 height 5
checkbox input "true"
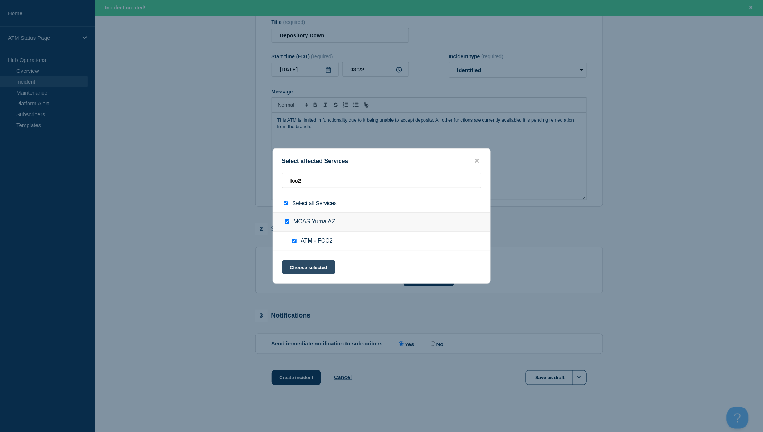
click at [320, 268] on button "Choose selected" at bounding box center [308, 267] width 53 height 14
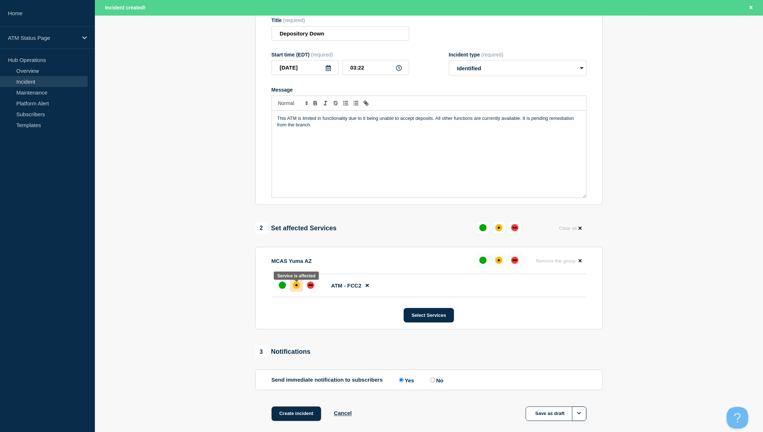
click at [299, 289] on div "affected" at bounding box center [296, 285] width 7 height 7
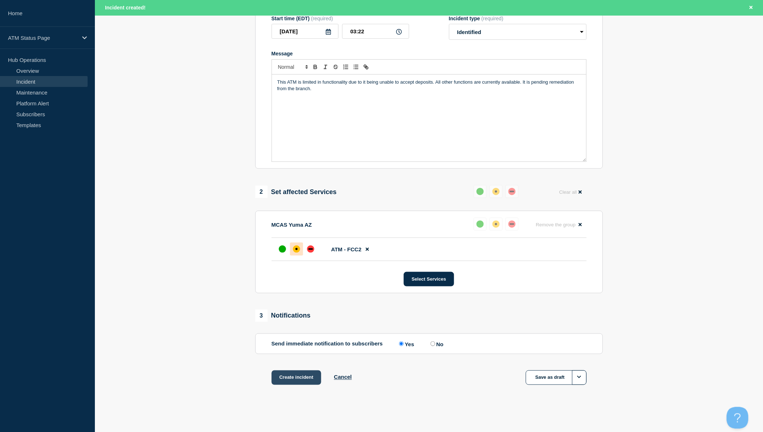
click at [313, 374] on button "Create incident" at bounding box center [297, 378] width 50 height 14
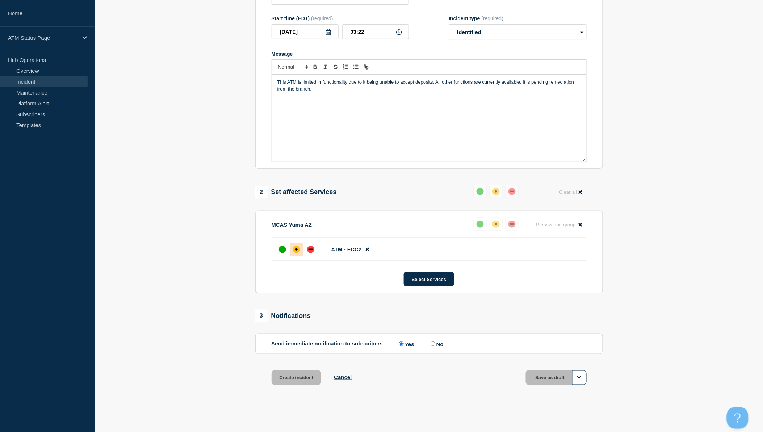
scroll to position [114, 0]
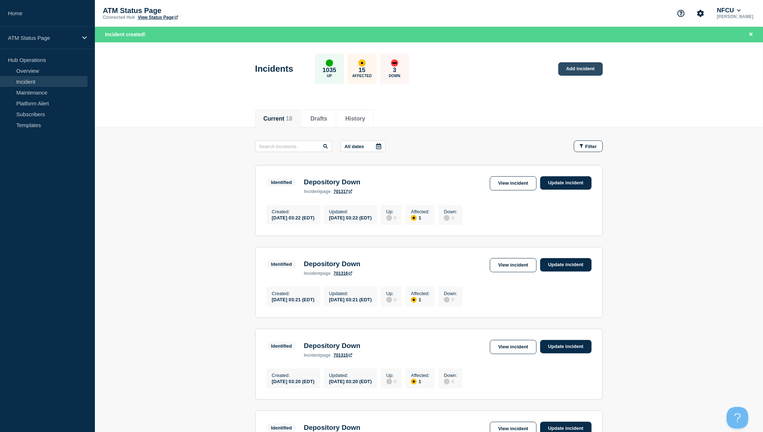
click at [581, 75] on link "Add incident" at bounding box center [581, 68] width 45 height 13
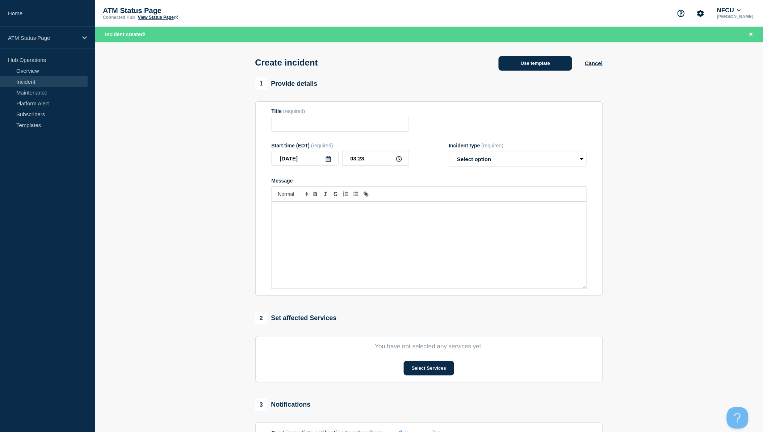
click at [543, 67] on button "Use template" at bounding box center [536, 63] width 74 height 14
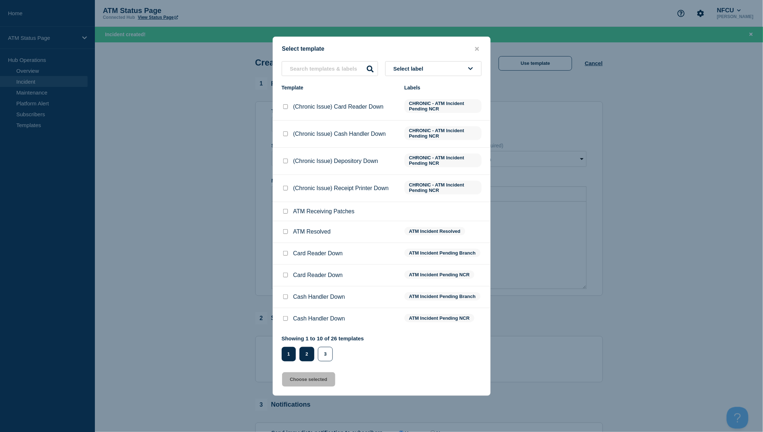
click at [309, 355] on button "2" at bounding box center [307, 354] width 15 height 14
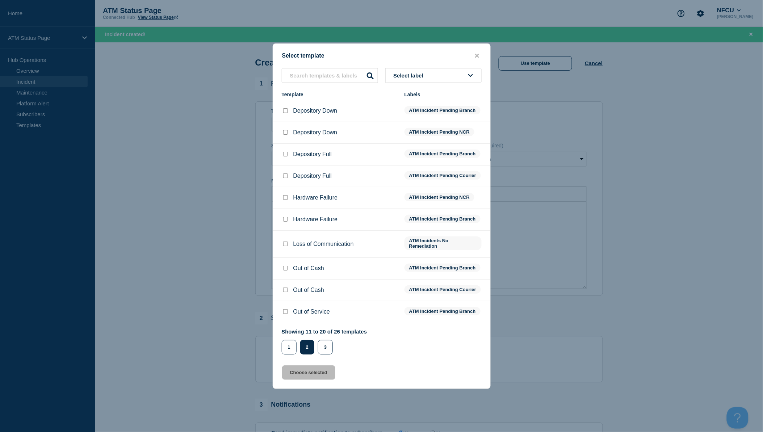
click at [285, 109] on input "Depository Down checkbox" at bounding box center [285, 110] width 5 height 5
checkbox input "true"
click at [317, 379] on button "Choose selected" at bounding box center [308, 373] width 53 height 14
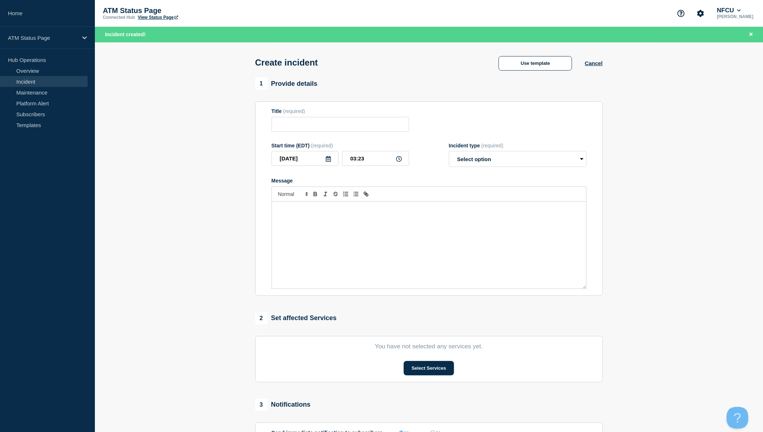
type input "Depository Down"
select select "identified"
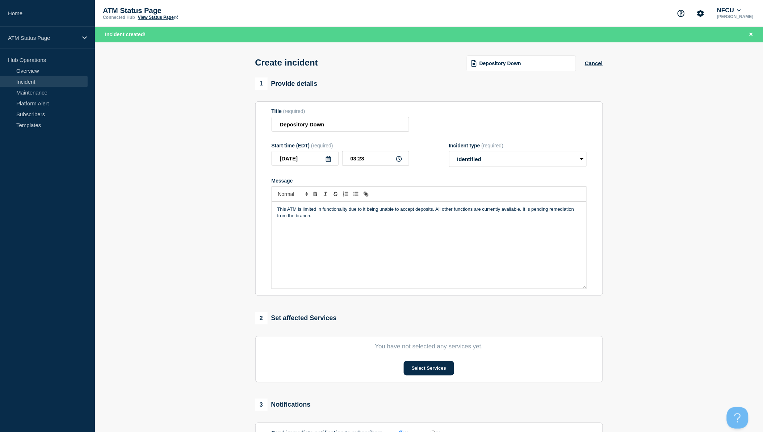
scroll to position [40, 0]
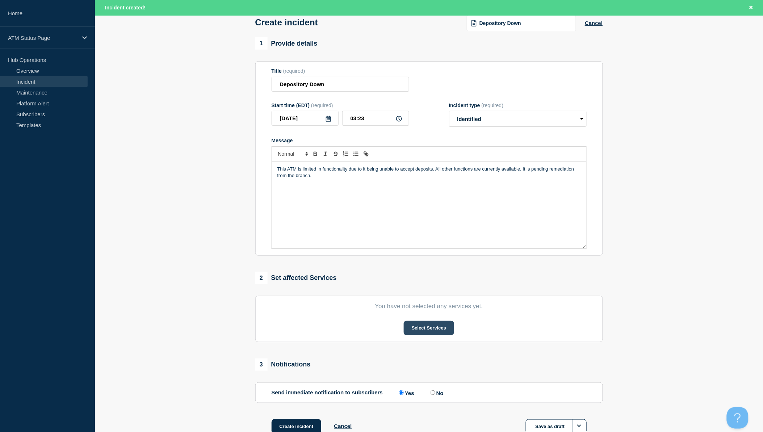
click at [430, 330] on button "Select Services" at bounding box center [429, 328] width 50 height 14
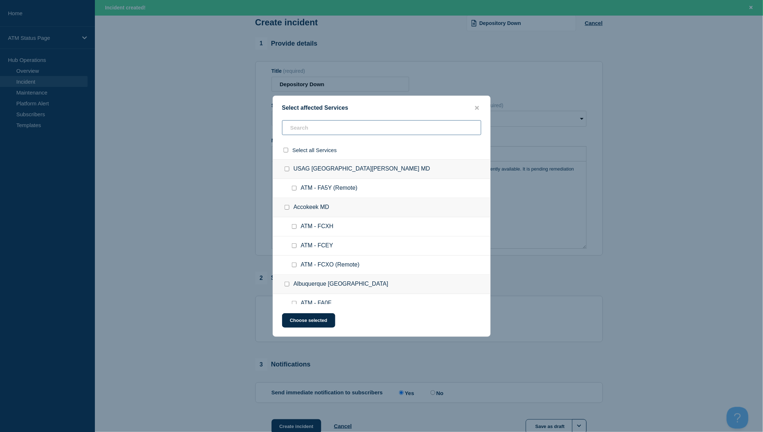
click at [316, 126] on input "text" at bounding box center [381, 127] width 199 height 15
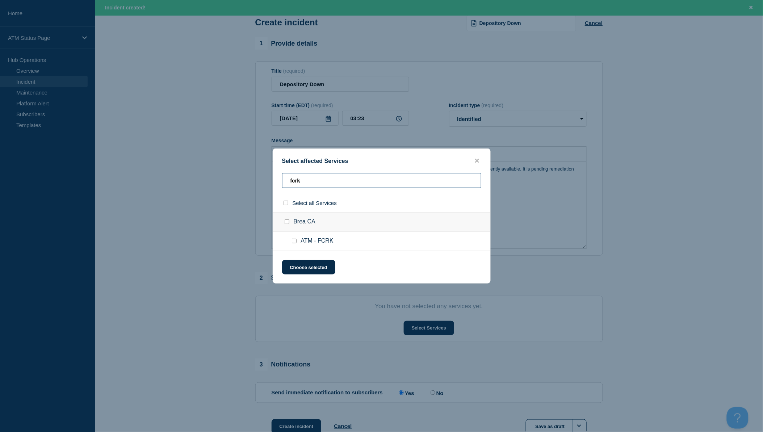
type input "fcrk"
click at [285, 204] on input "select all checkbox" at bounding box center [286, 203] width 5 height 5
checkbox input "true"
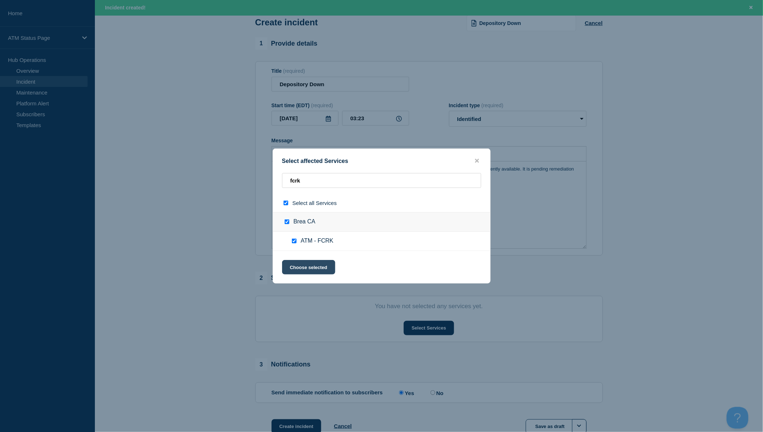
click at [310, 266] on button "Choose selected" at bounding box center [308, 267] width 53 height 14
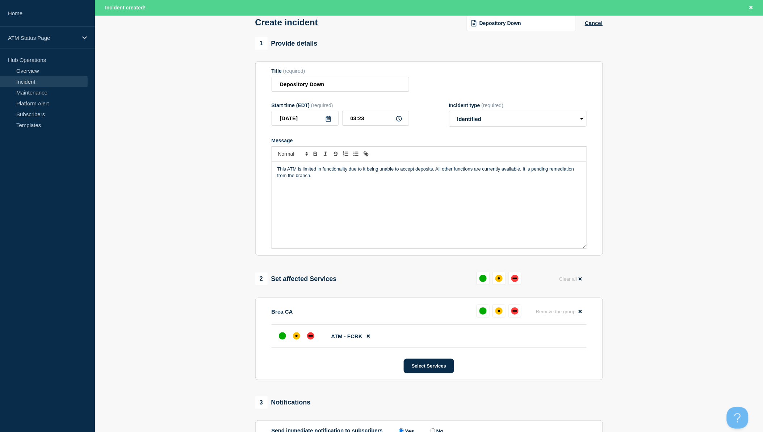
scroll to position [121, 0]
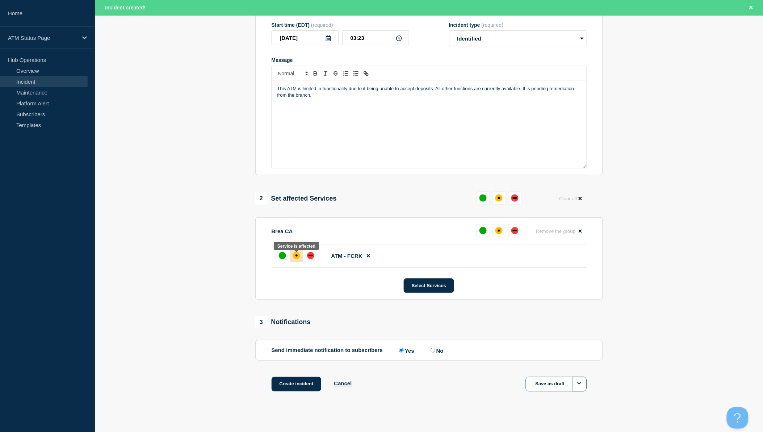
click at [298, 259] on div "affected" at bounding box center [296, 255] width 7 height 7
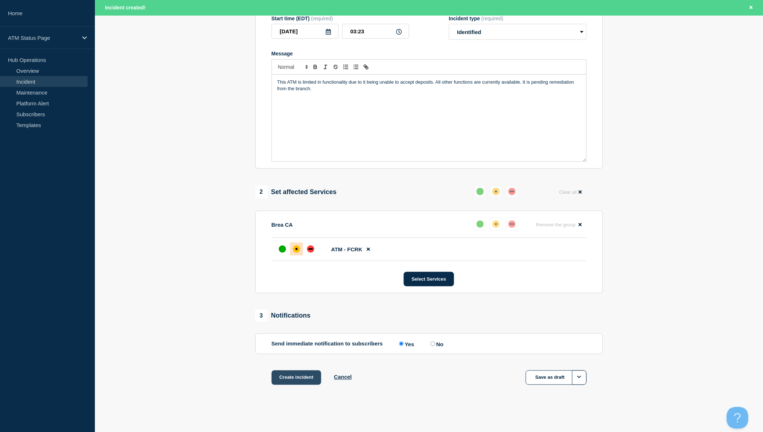
click at [302, 381] on button "Create incident" at bounding box center [297, 378] width 50 height 14
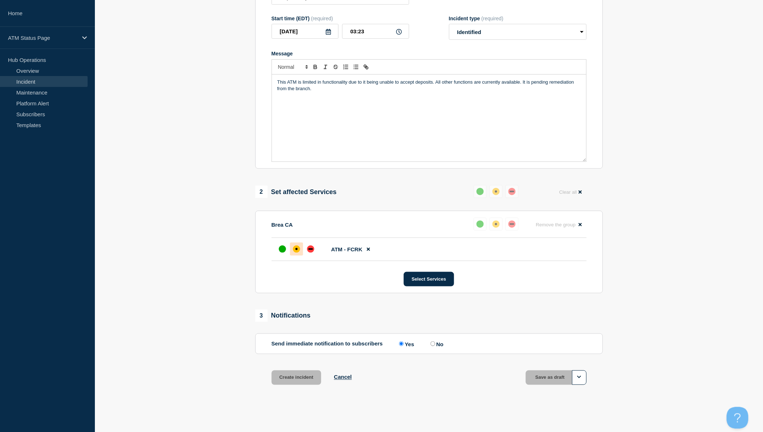
scroll to position [114, 0]
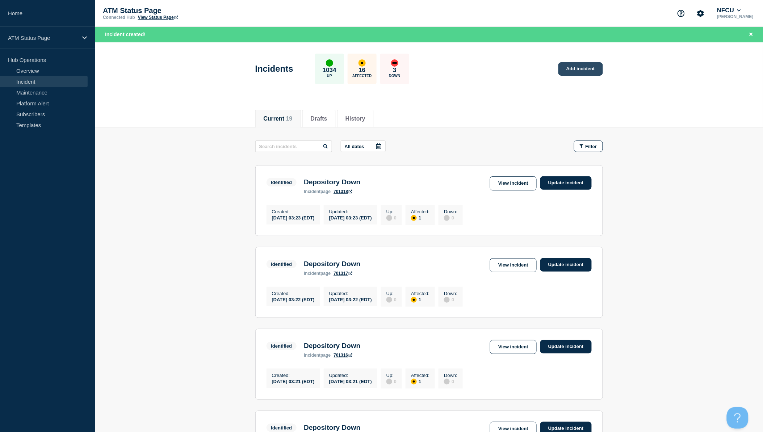
click at [579, 70] on link "Add incident" at bounding box center [581, 68] width 45 height 13
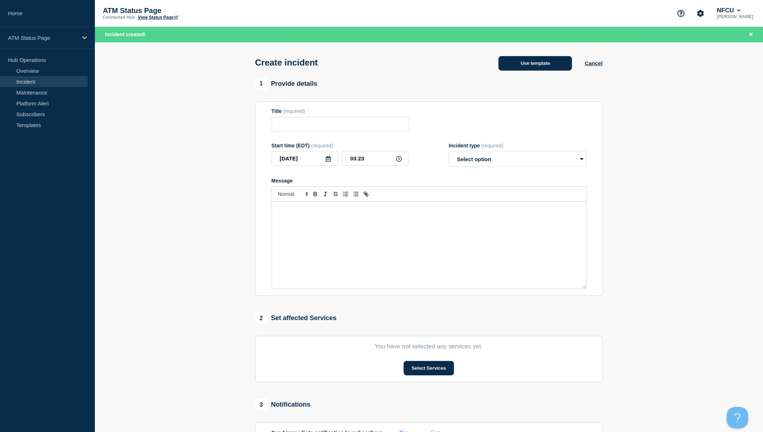
click at [556, 66] on button "Use template" at bounding box center [536, 63] width 74 height 14
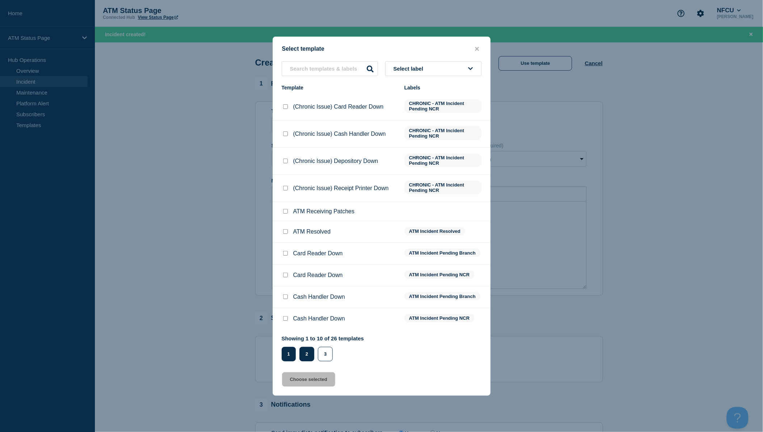
click at [308, 349] on button "2" at bounding box center [307, 354] width 15 height 14
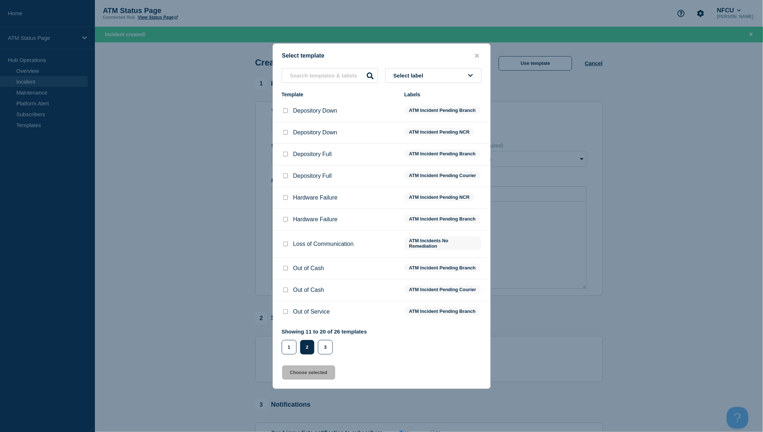
click at [286, 109] on input "Depository Down checkbox" at bounding box center [285, 110] width 5 height 5
checkbox input "true"
click at [314, 372] on button "Choose selected" at bounding box center [308, 373] width 53 height 14
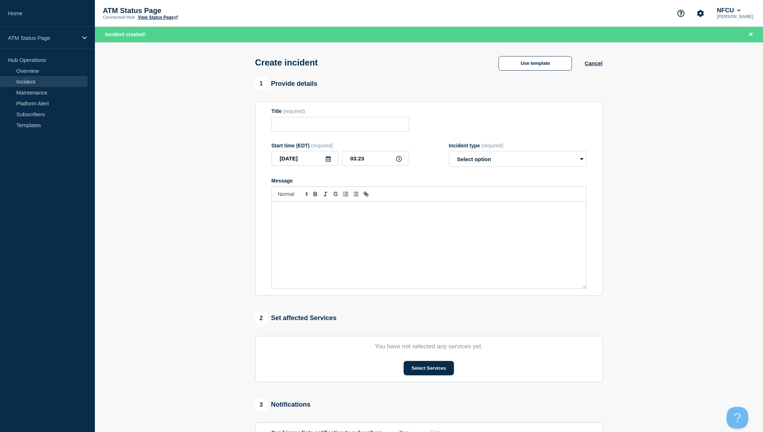
type input "Depository Down"
select select "identified"
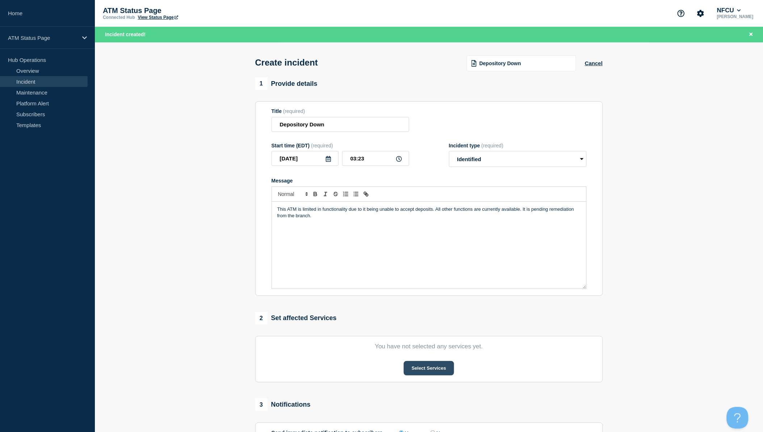
click at [430, 367] on button "Select Services" at bounding box center [429, 368] width 50 height 14
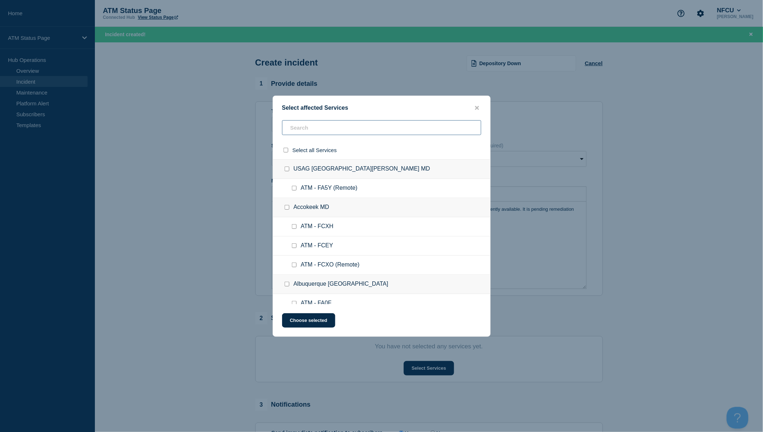
click at [358, 129] on input "text" at bounding box center [381, 127] width 199 height 15
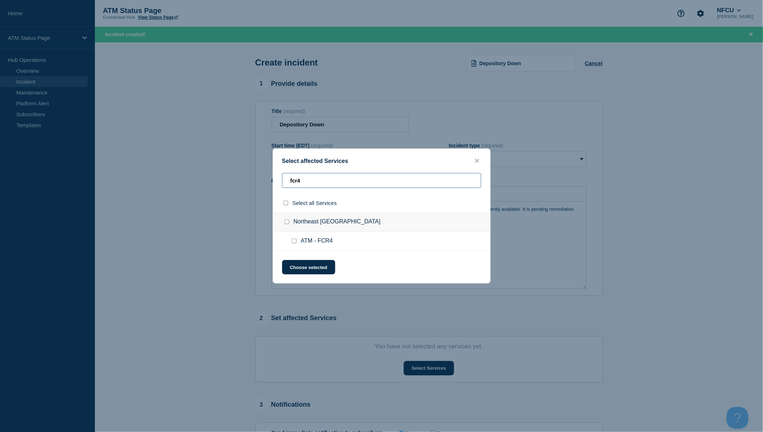
type input "fcr4"
click at [288, 205] on input "select all checkbox" at bounding box center [286, 203] width 5 height 5
checkbox input "true"
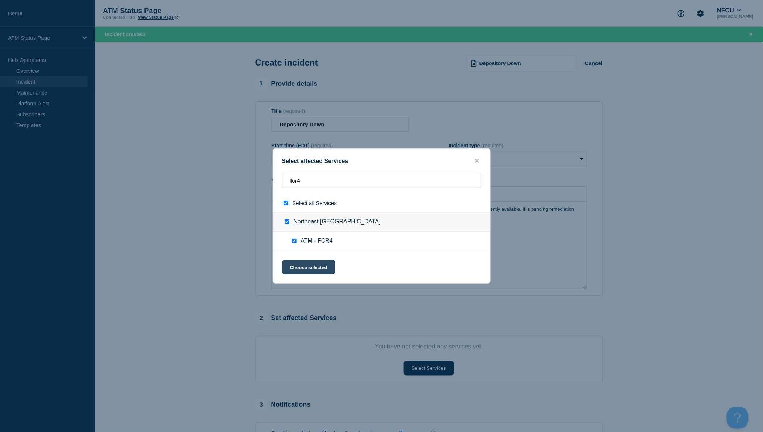
click at [310, 272] on button "Choose selected" at bounding box center [308, 267] width 53 height 14
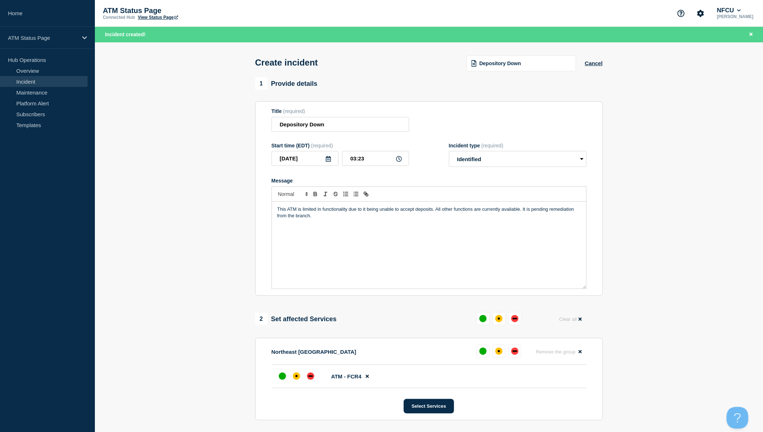
scroll to position [80, 0]
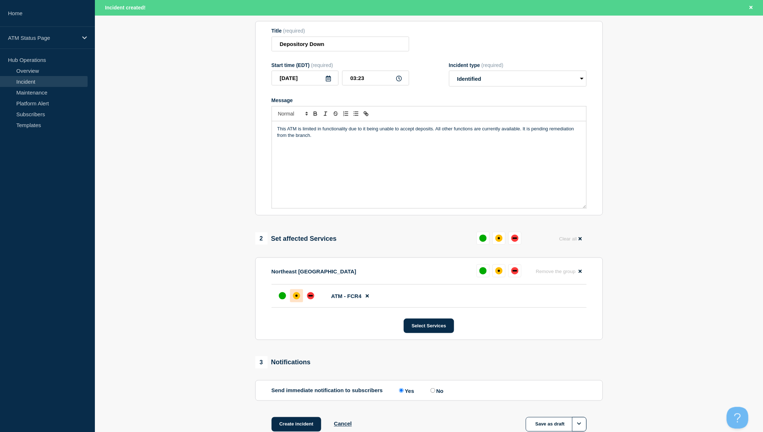
click at [298, 300] on div "affected" at bounding box center [296, 295] width 7 height 7
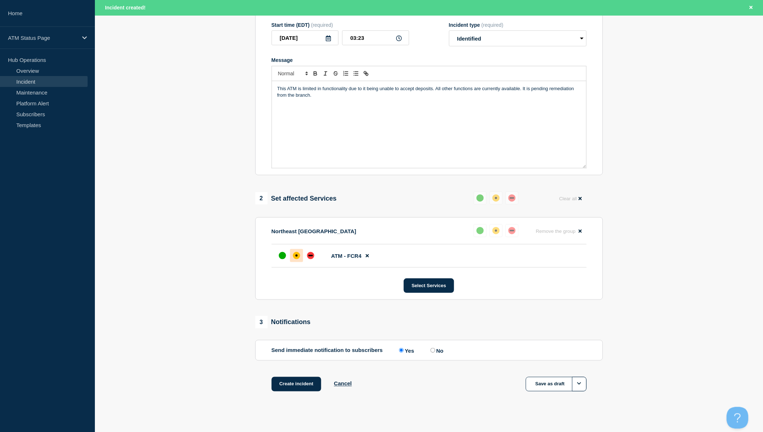
scroll to position [130, 0]
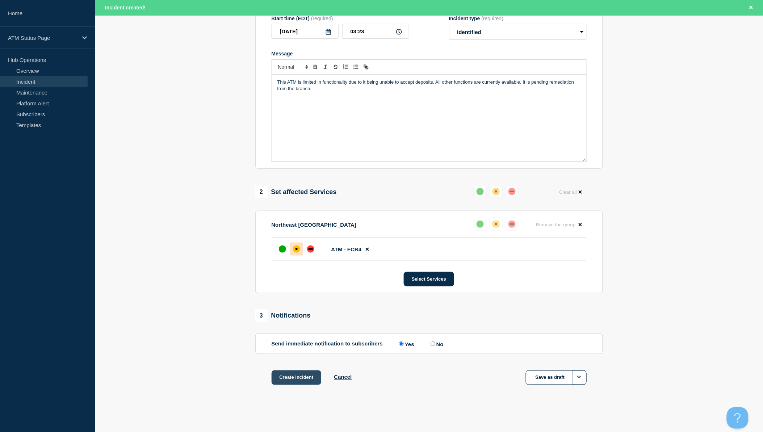
click at [305, 375] on button "Create incident" at bounding box center [297, 378] width 50 height 14
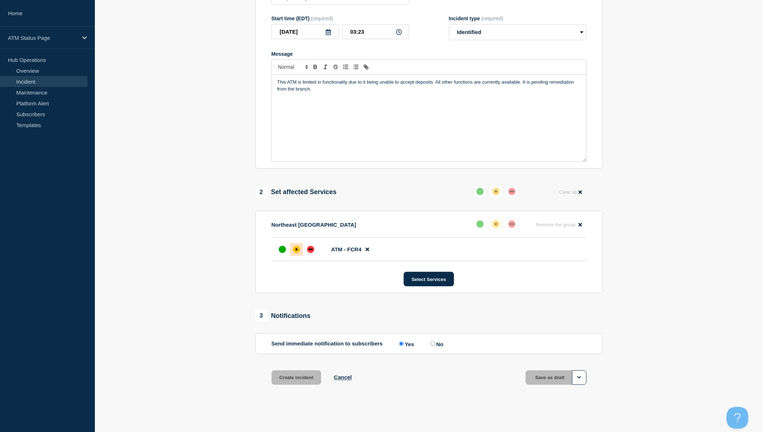
scroll to position [114, 0]
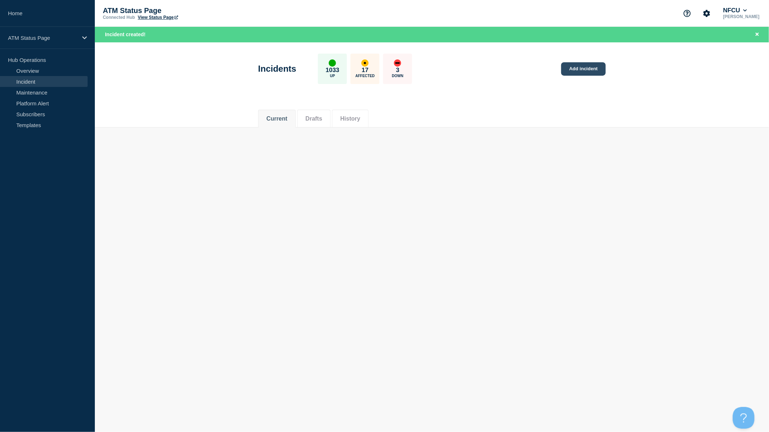
click at [585, 72] on link "Add incident" at bounding box center [583, 68] width 45 height 13
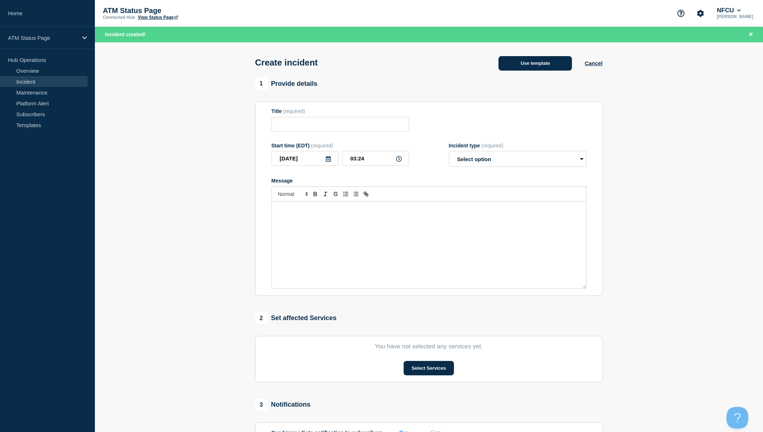
click at [549, 63] on button "Use template" at bounding box center [536, 63] width 74 height 14
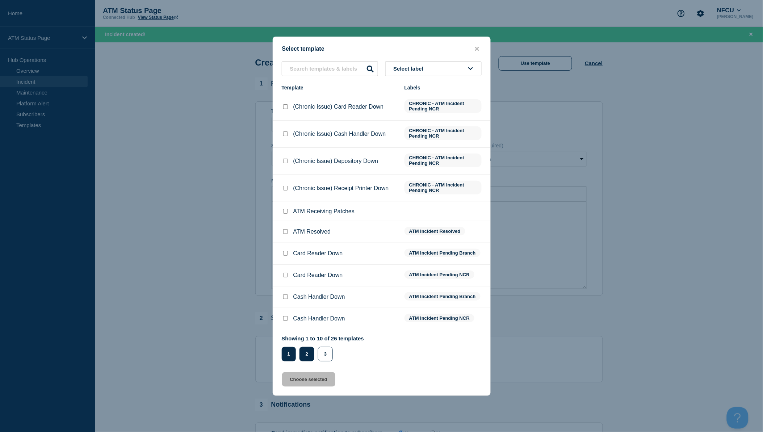
click at [306, 348] on button "2" at bounding box center [307, 354] width 15 height 14
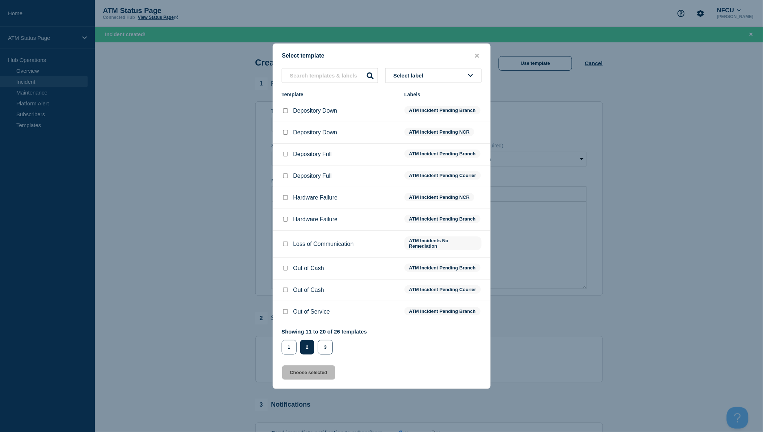
click at [283, 107] on div at bounding box center [285, 110] width 7 height 7
click at [284, 108] on input "Depository Down checkbox" at bounding box center [285, 110] width 5 height 5
checkbox input "true"
click at [329, 379] on button "Choose selected" at bounding box center [308, 373] width 53 height 14
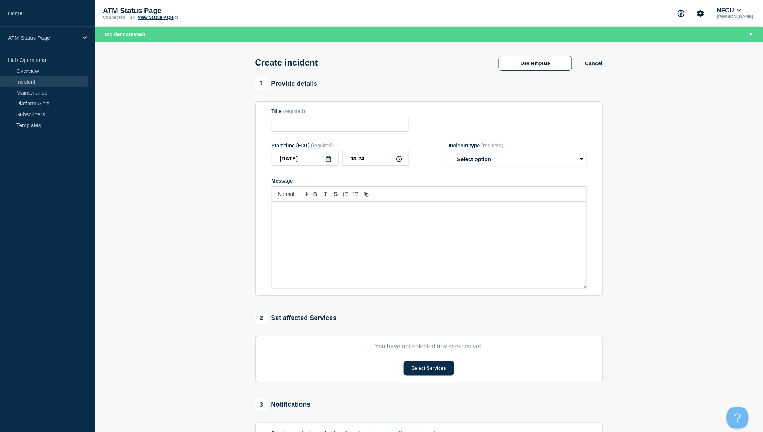
type input "Depository Down"
select select "identified"
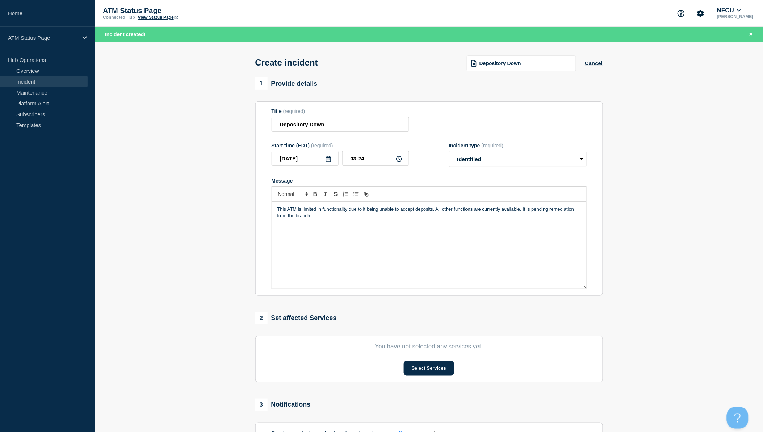
scroll to position [40, 0]
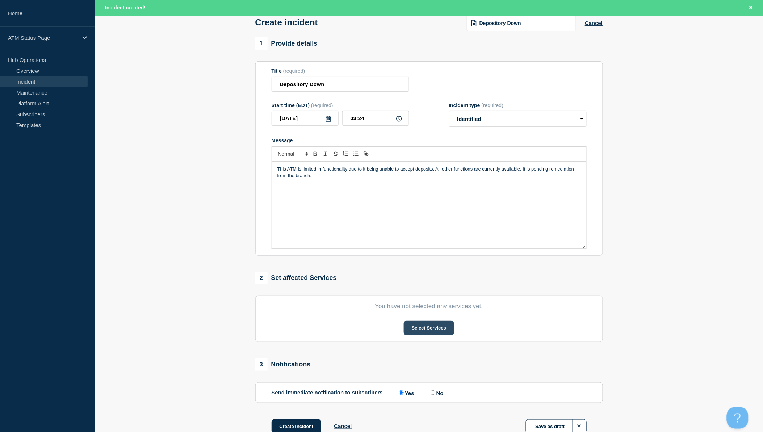
click at [427, 332] on button "Select Services" at bounding box center [429, 328] width 50 height 14
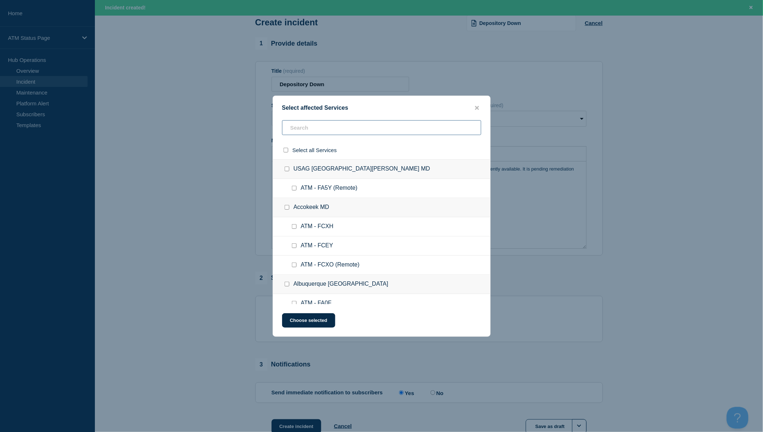
click at [350, 131] on input "text" at bounding box center [381, 127] width 199 height 15
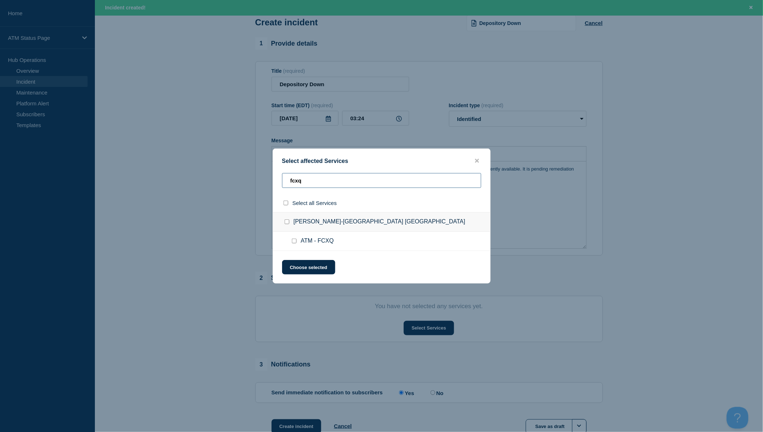
type input "fcxq"
click at [285, 203] on input "select all checkbox" at bounding box center [286, 203] width 5 height 5
checkbox input "true"
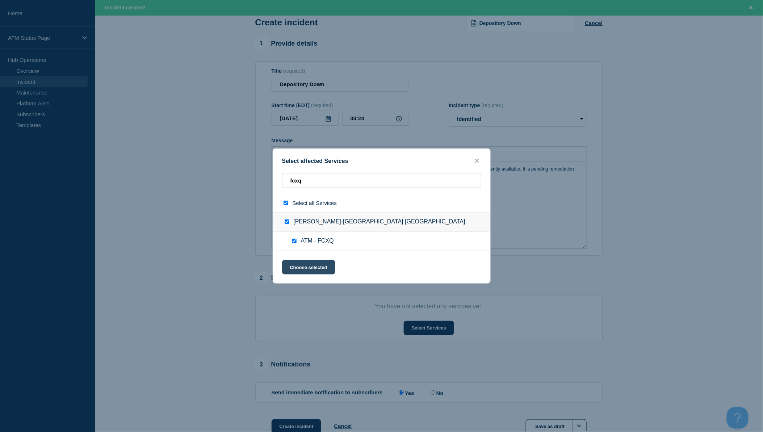
click at [298, 270] on button "Choose selected" at bounding box center [308, 267] width 53 height 14
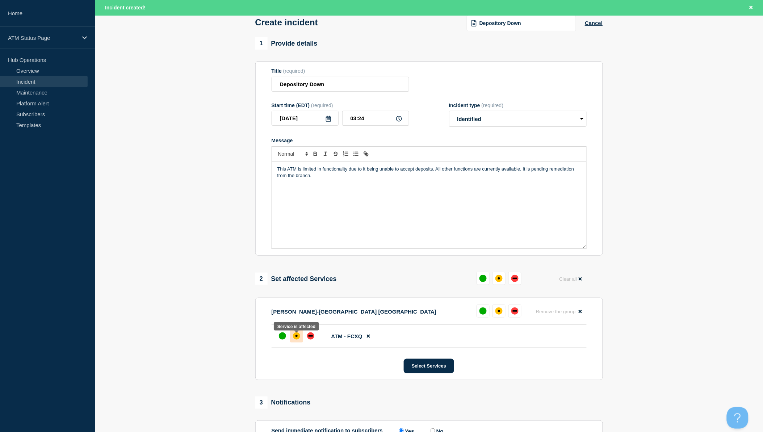
click at [301, 337] on div at bounding box center [296, 336] width 13 height 13
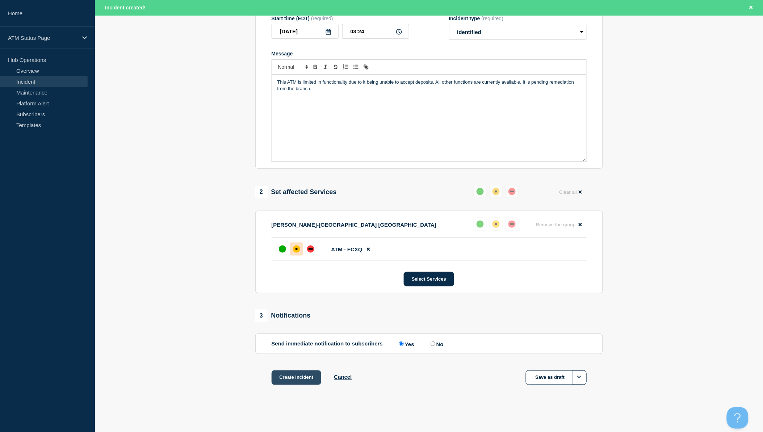
click at [300, 378] on button "Create incident" at bounding box center [297, 378] width 50 height 14
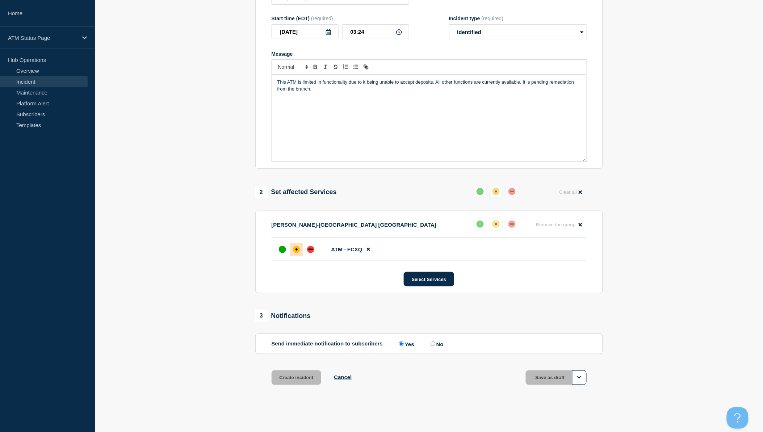
scroll to position [114, 0]
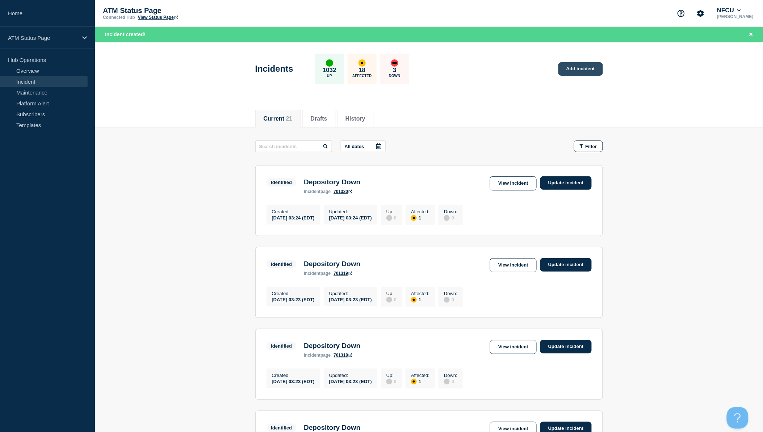
click at [562, 70] on link "Add incident" at bounding box center [581, 68] width 45 height 13
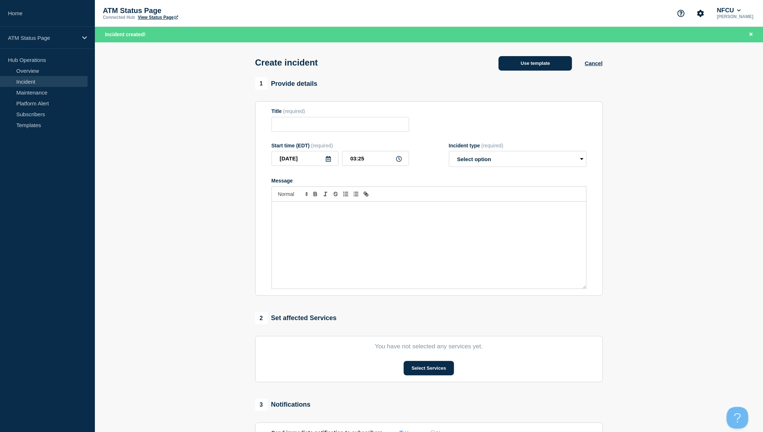
click at [522, 65] on button "Use template" at bounding box center [536, 63] width 74 height 14
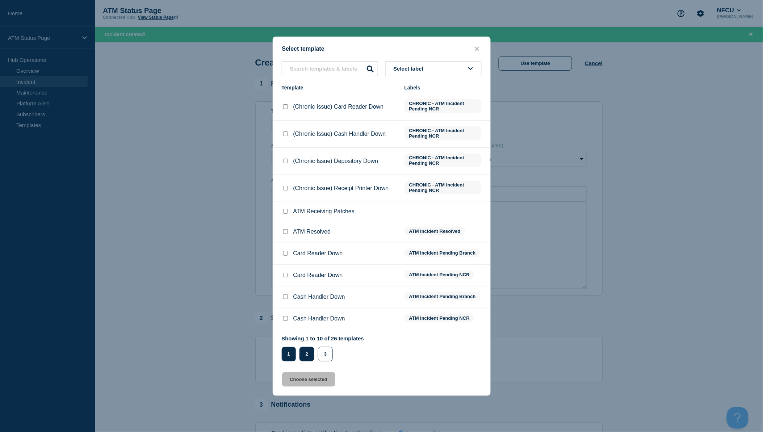
click at [308, 356] on button "2" at bounding box center [307, 354] width 15 height 14
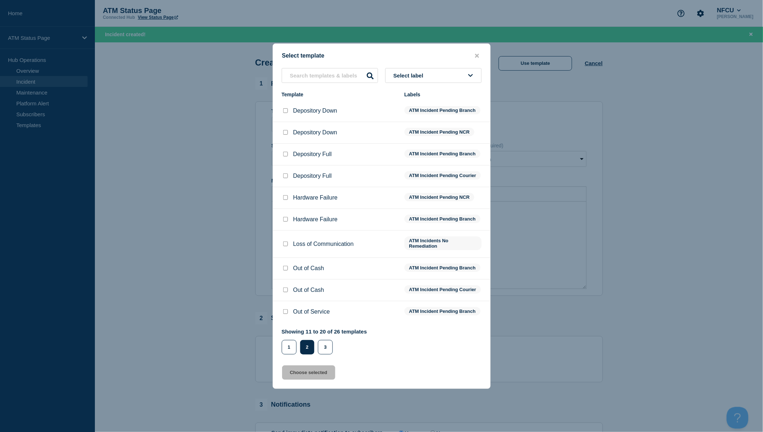
click at [284, 109] on input "Depository Down checkbox" at bounding box center [285, 110] width 5 height 5
checkbox input "true"
click at [314, 380] on button "Choose selected" at bounding box center [308, 373] width 53 height 14
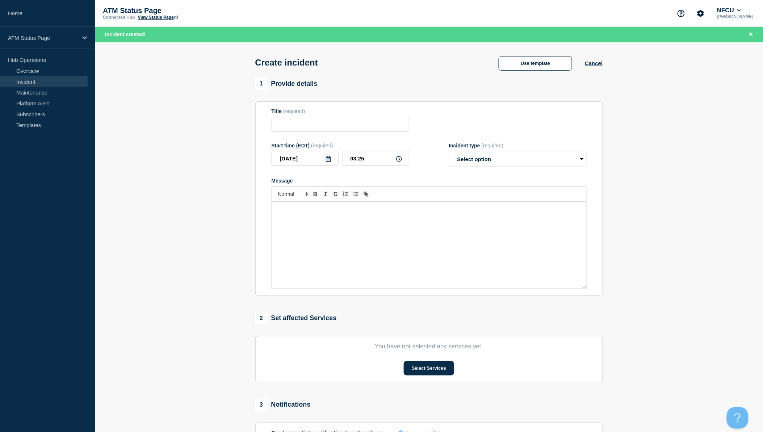
type input "Depository Down"
select select "identified"
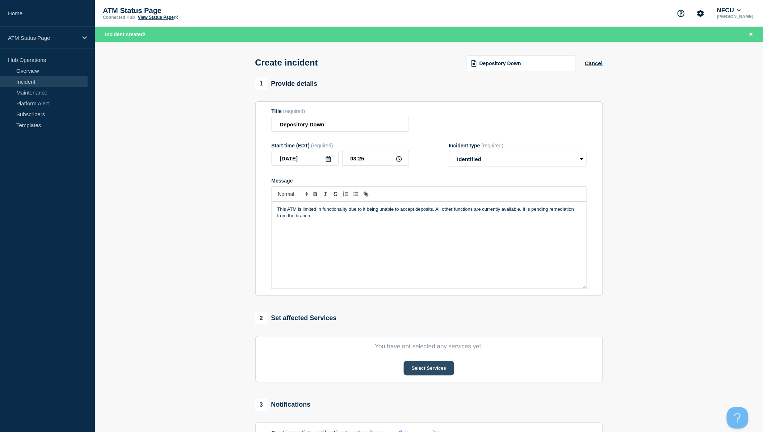
click at [420, 368] on button "Select Services" at bounding box center [429, 368] width 50 height 14
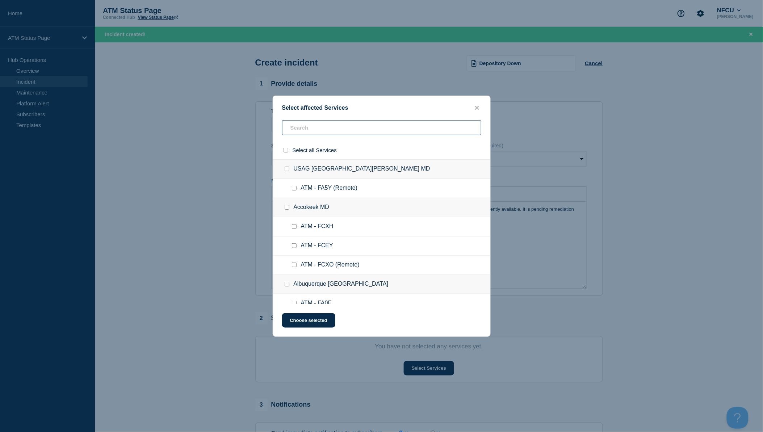
click at [345, 127] on input "text" at bounding box center [381, 127] width 199 height 15
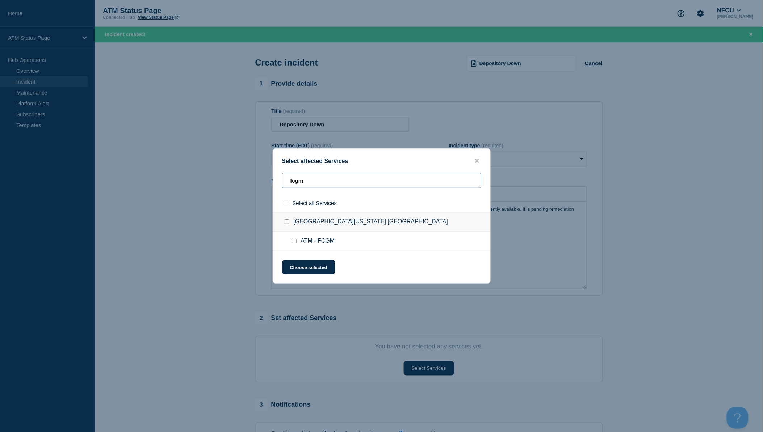
type input "fcgm"
click at [287, 203] on input "select all checkbox" at bounding box center [286, 203] width 5 height 5
checkbox input "true"
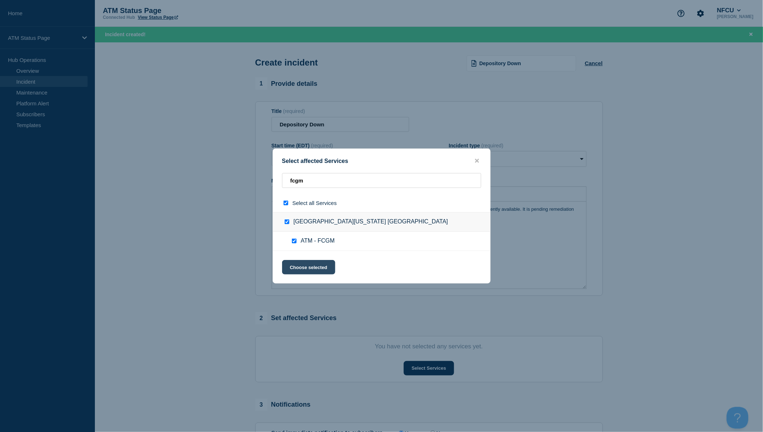
click at [316, 267] on button "Choose selected" at bounding box center [308, 267] width 53 height 14
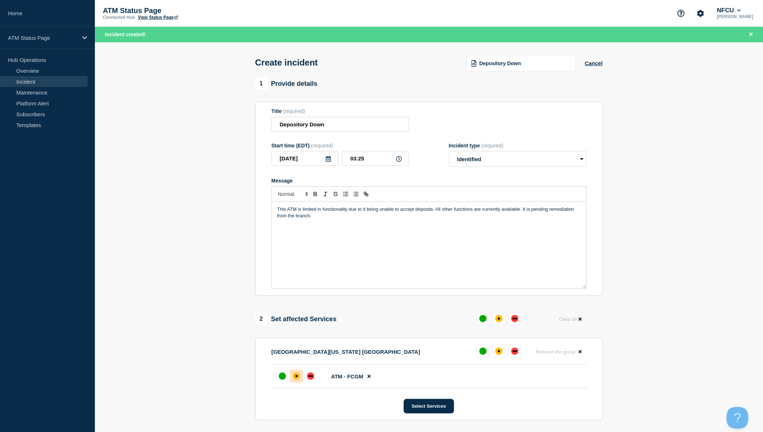
click at [296, 377] on div "affected" at bounding box center [296, 376] width 7 height 7
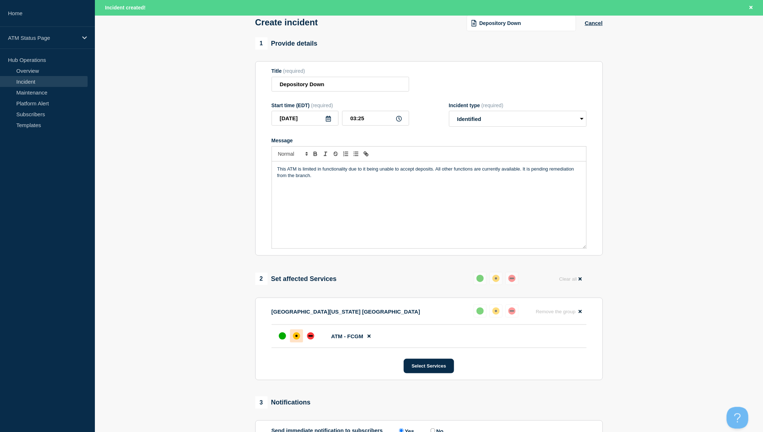
scroll to position [80, 0]
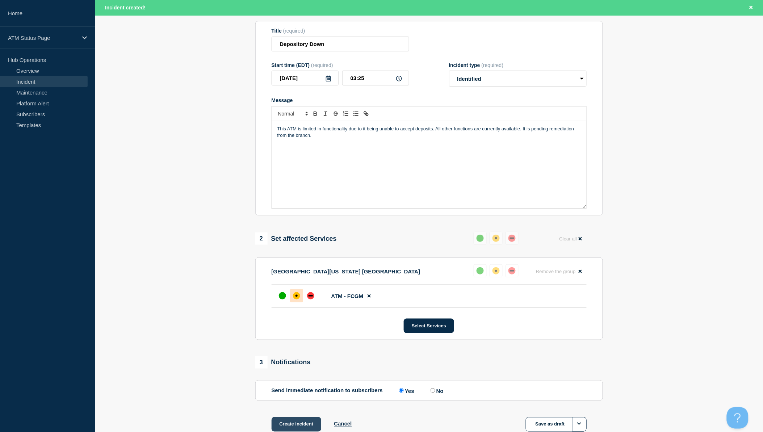
click at [301, 423] on button "Create incident" at bounding box center [297, 424] width 50 height 14
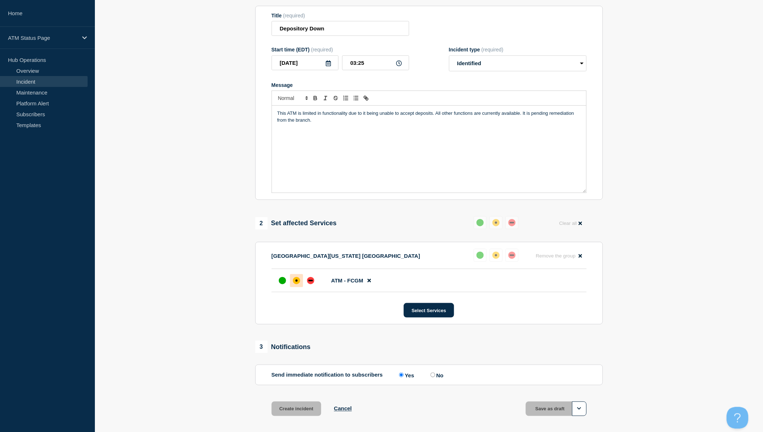
scroll to position [65, 0]
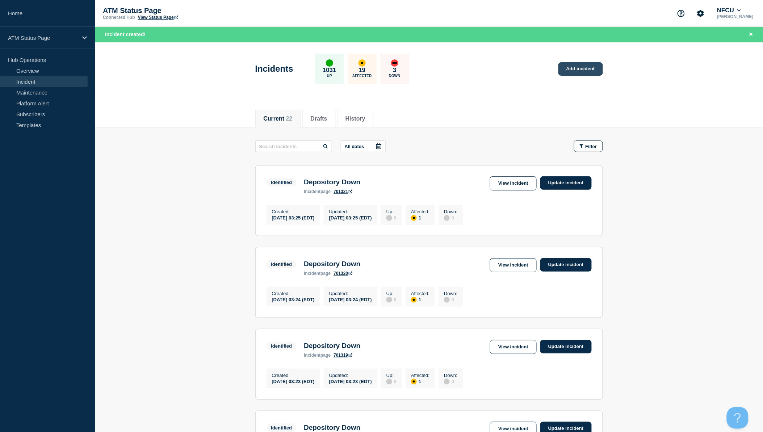
click at [585, 70] on link "Add incident" at bounding box center [581, 68] width 45 height 13
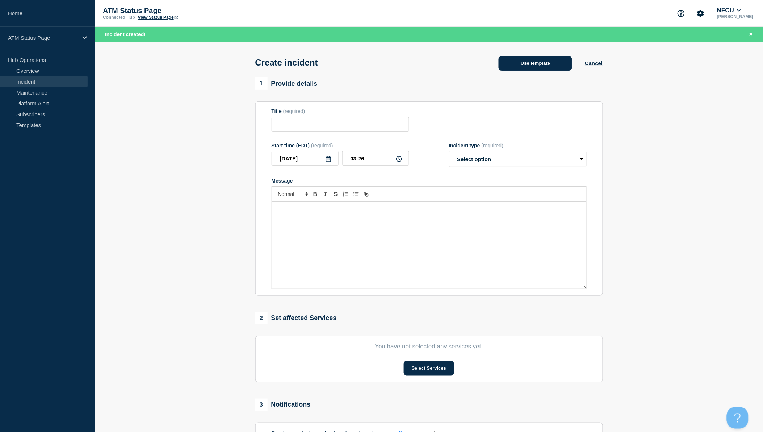
click at [551, 66] on button "Use template" at bounding box center [536, 63] width 74 height 14
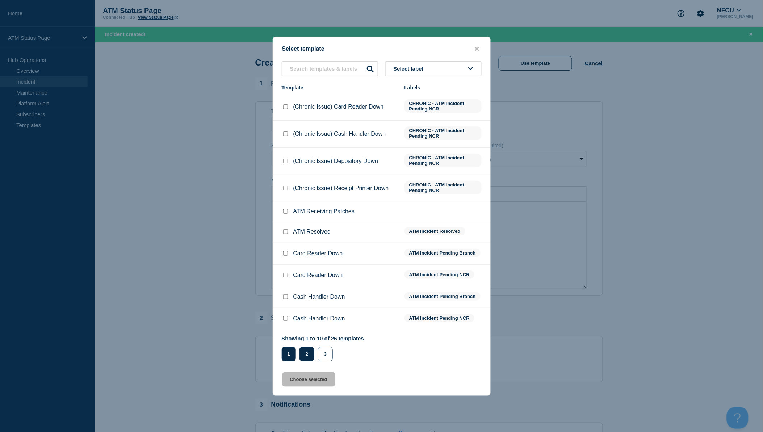
click at [306, 351] on button "2" at bounding box center [307, 354] width 15 height 14
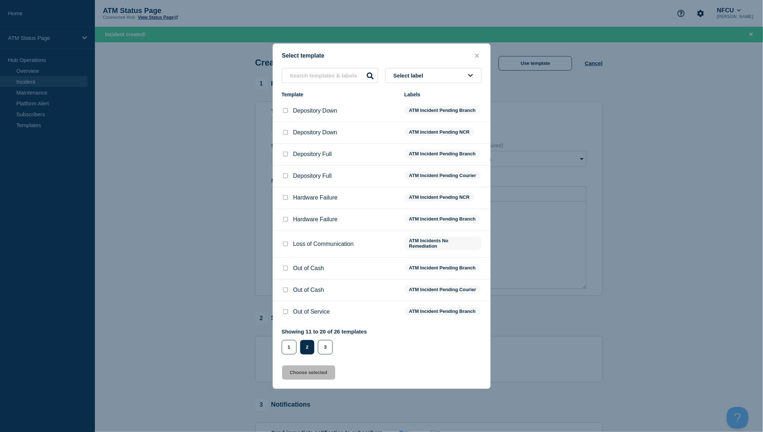
click at [283, 108] on input "Depository Down checkbox" at bounding box center [285, 110] width 5 height 5
checkbox input "true"
click at [325, 377] on button "Choose selected" at bounding box center [308, 373] width 53 height 14
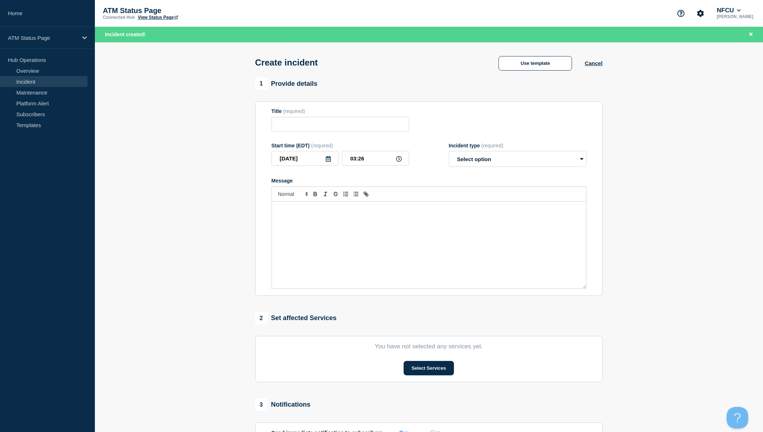
type input "Depository Down"
select select "identified"
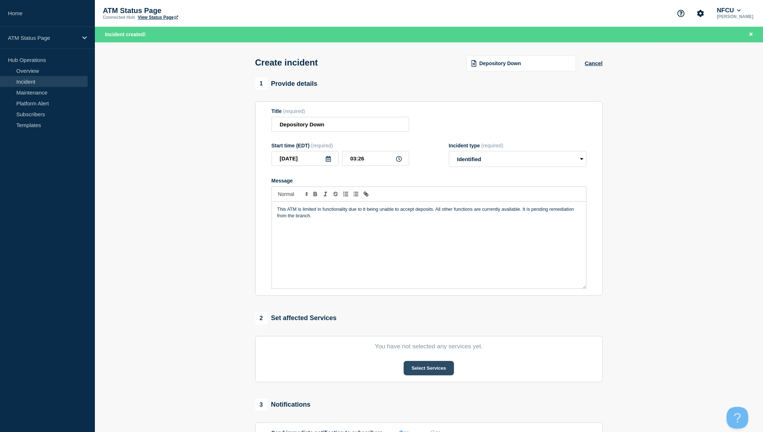
click at [416, 375] on button "Select Services" at bounding box center [429, 368] width 50 height 14
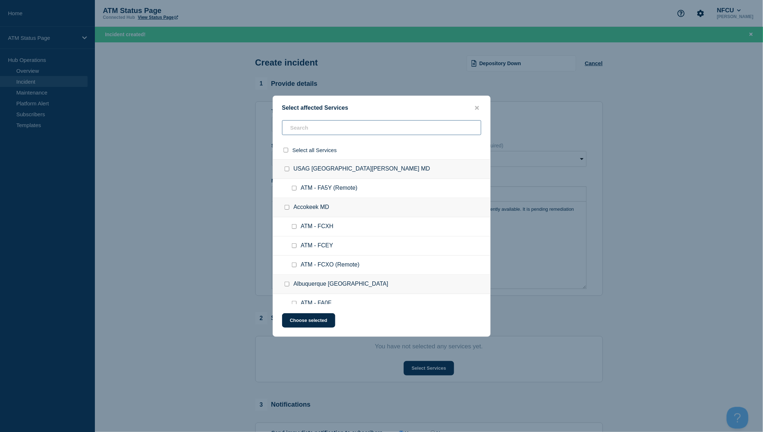
click at [334, 133] on input "text" at bounding box center [381, 127] width 199 height 15
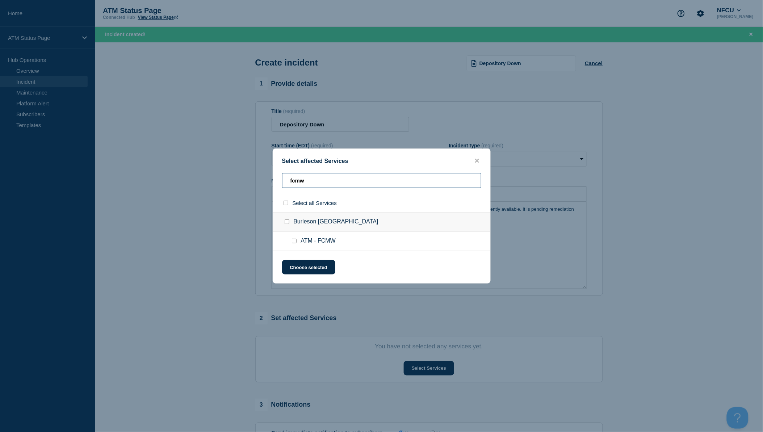
type input "fcmw"
click at [281, 202] on div "Select all Services" at bounding box center [381, 203] width 217 height 18
click at [284, 203] on input "select all checkbox" at bounding box center [286, 203] width 5 height 5
checkbox input "true"
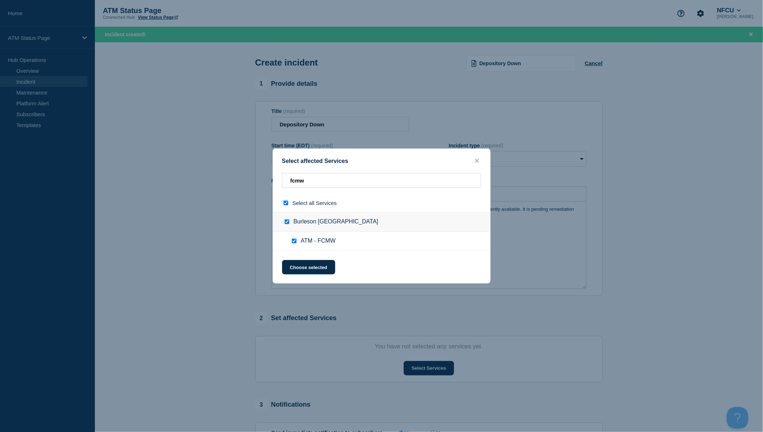
checkbox input "true"
click at [317, 263] on button "Choose selected" at bounding box center [308, 267] width 53 height 14
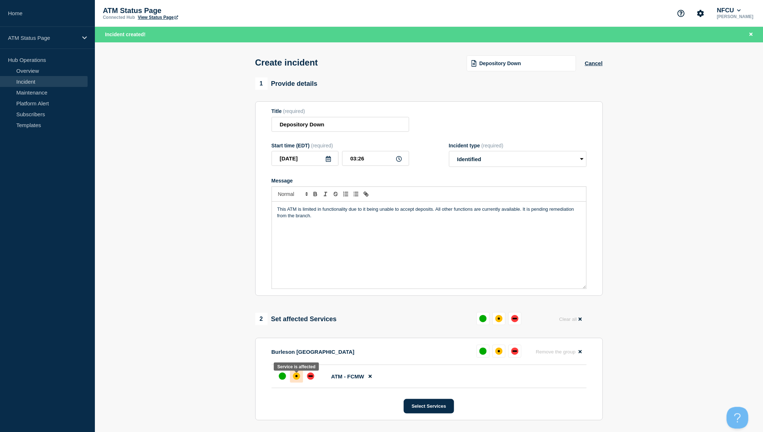
click at [292, 376] on div at bounding box center [296, 376] width 13 height 13
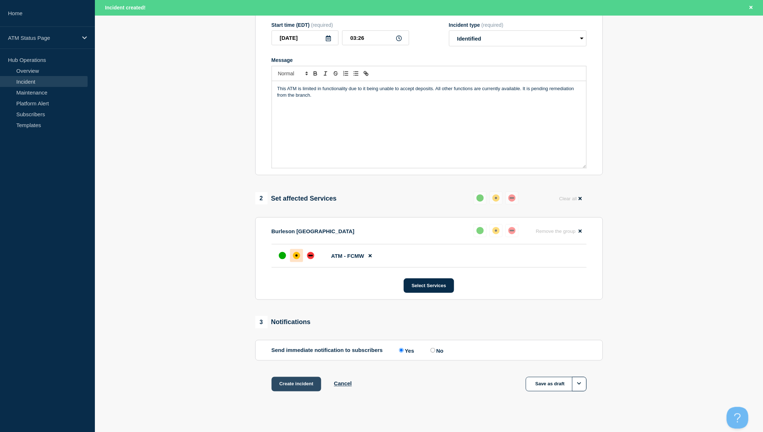
click at [305, 384] on button "Create incident" at bounding box center [297, 384] width 50 height 14
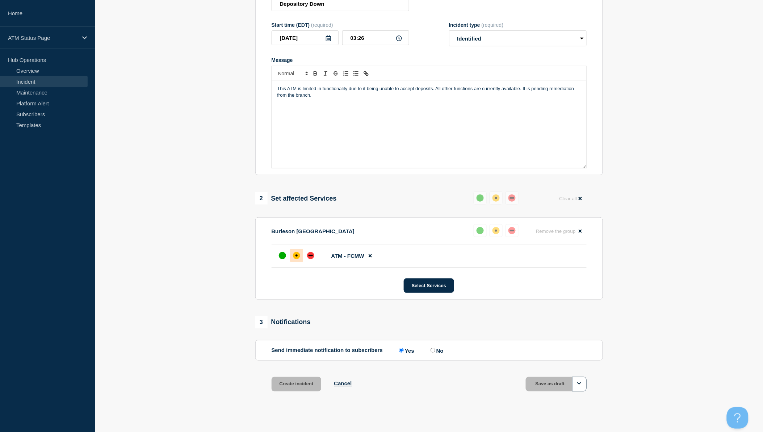
scroll to position [105, 0]
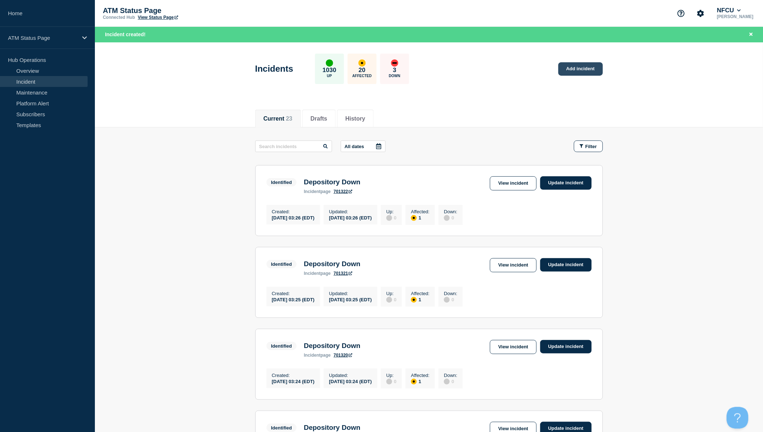
click at [565, 69] on link "Add incident" at bounding box center [581, 68] width 45 height 13
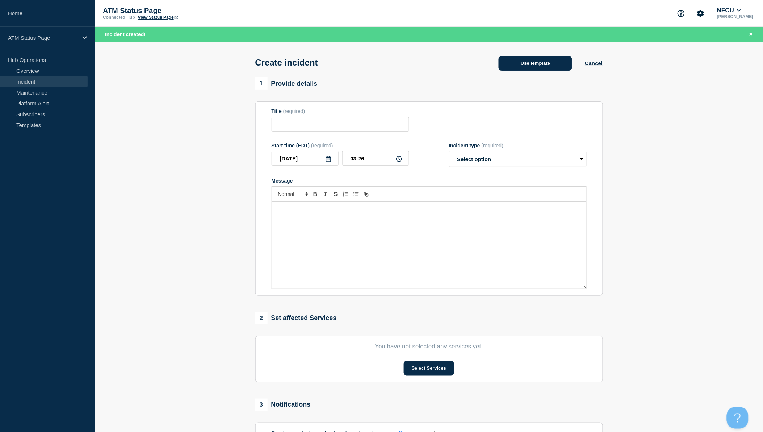
click at [521, 68] on button "Use template" at bounding box center [536, 63] width 74 height 14
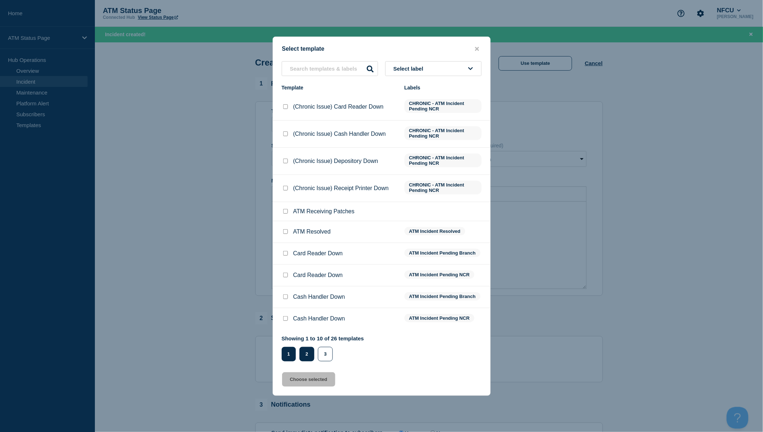
click at [314, 353] on button "2" at bounding box center [307, 354] width 15 height 14
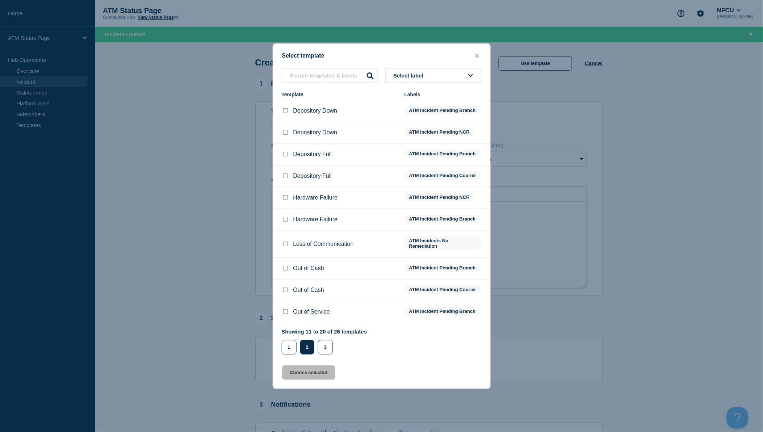
click at [284, 108] on input "Depository Down checkbox" at bounding box center [285, 110] width 5 height 5
checkbox input "true"
click at [323, 376] on button "Choose selected" at bounding box center [308, 373] width 53 height 14
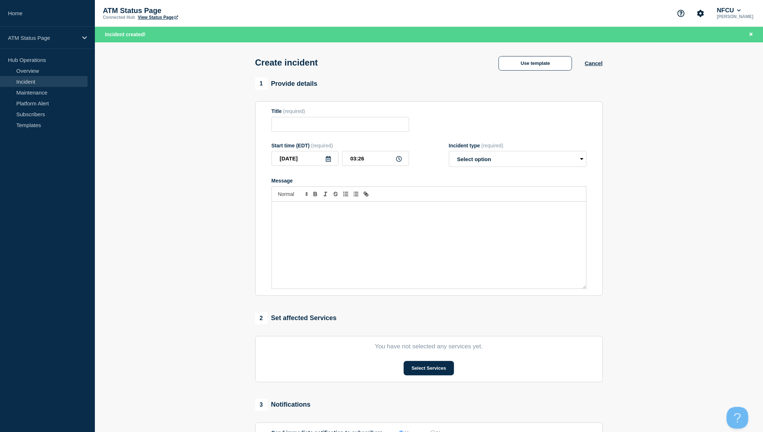
type input "Depository Down"
select select "identified"
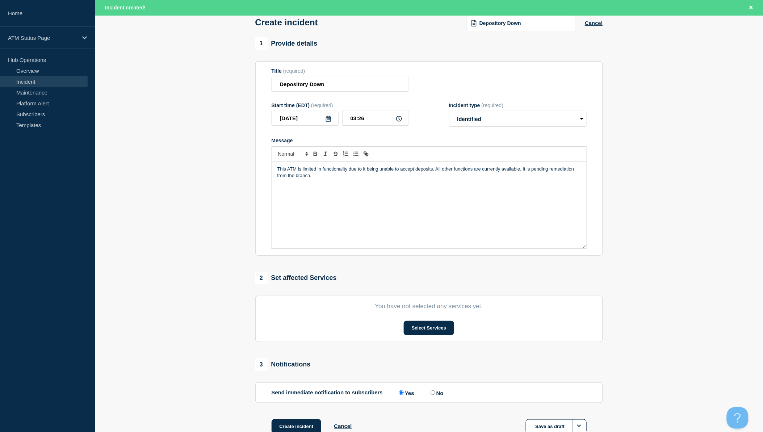
scroll to position [80, 0]
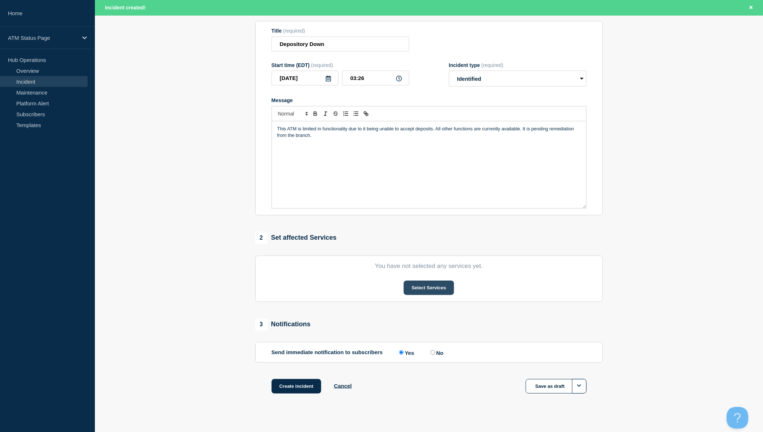
click at [439, 292] on button "Select Services" at bounding box center [429, 288] width 50 height 14
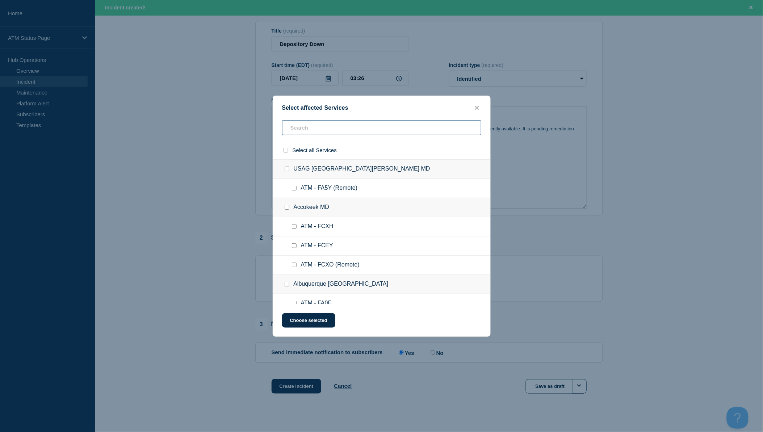
click at [358, 125] on input "text" at bounding box center [381, 127] width 199 height 15
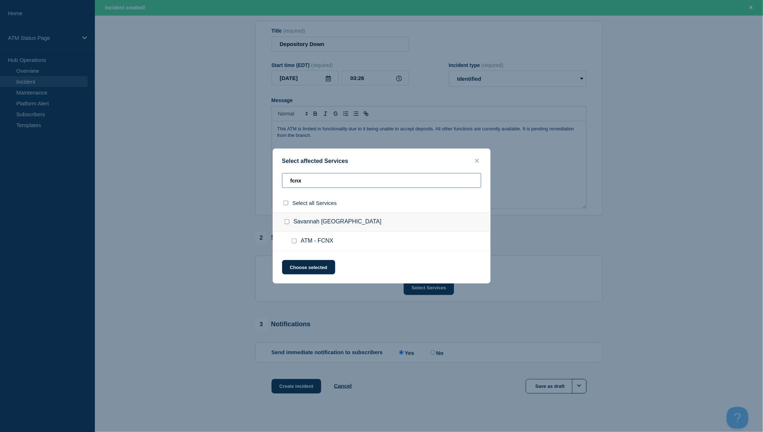
type input "fcnx"
click at [291, 205] on div at bounding box center [287, 203] width 11 height 7
click at [288, 204] on input "select all checkbox" at bounding box center [286, 203] width 5 height 5
checkbox input "true"
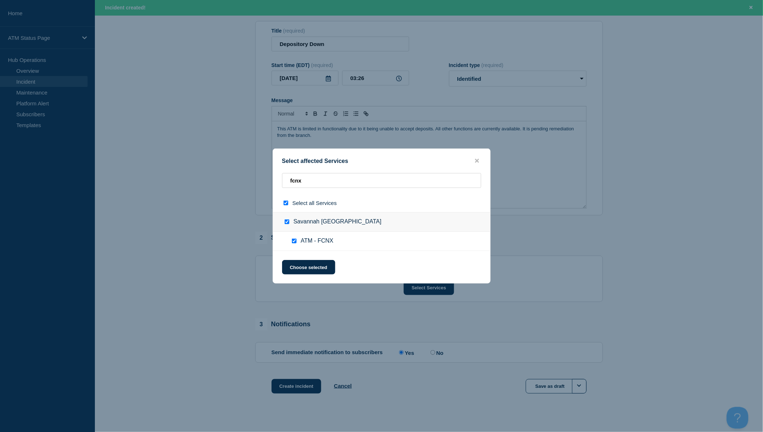
checkbox input "true"
click at [314, 272] on button "Choose selected" at bounding box center [308, 267] width 53 height 14
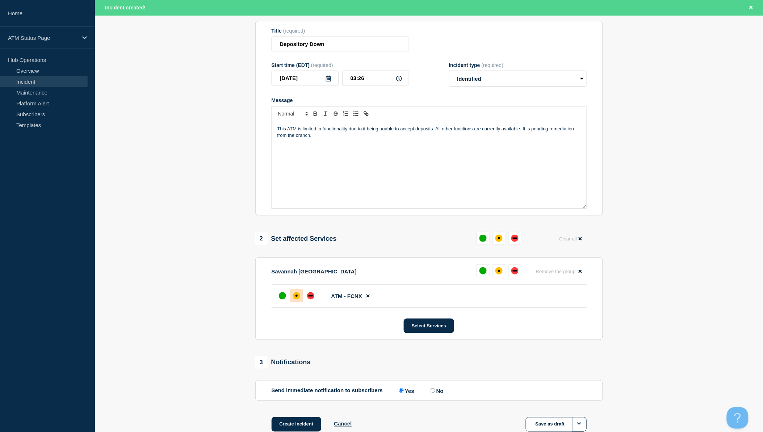
click at [299, 296] on div "affected" at bounding box center [296, 295] width 7 height 7
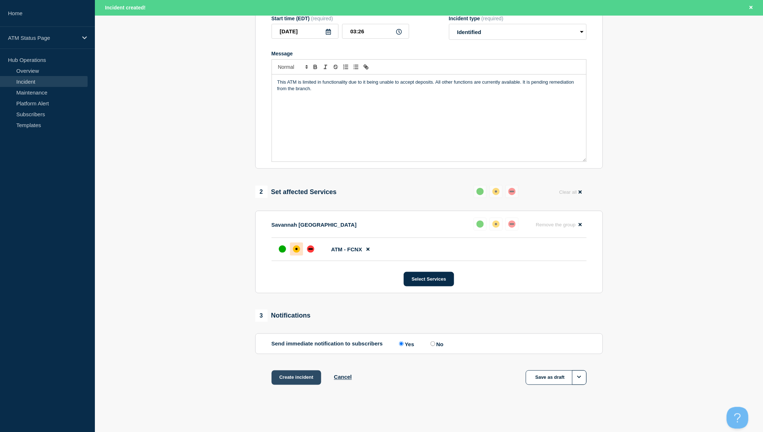
click at [298, 377] on button "Create incident" at bounding box center [297, 378] width 50 height 14
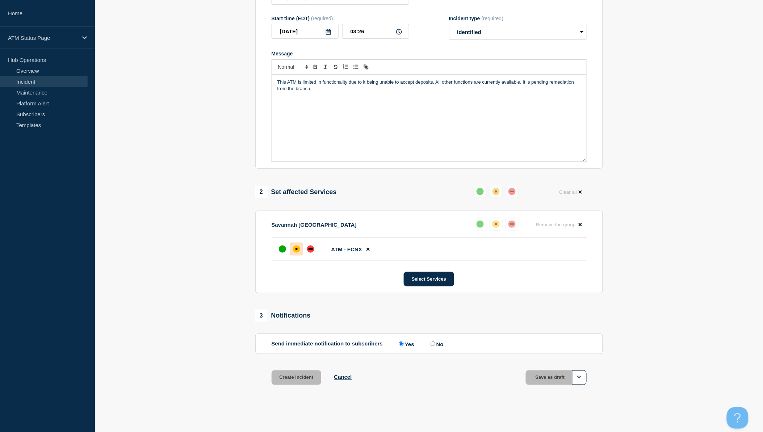
scroll to position [114, 0]
